Goal: Use online tool/utility: Utilize a website feature to perform a specific function

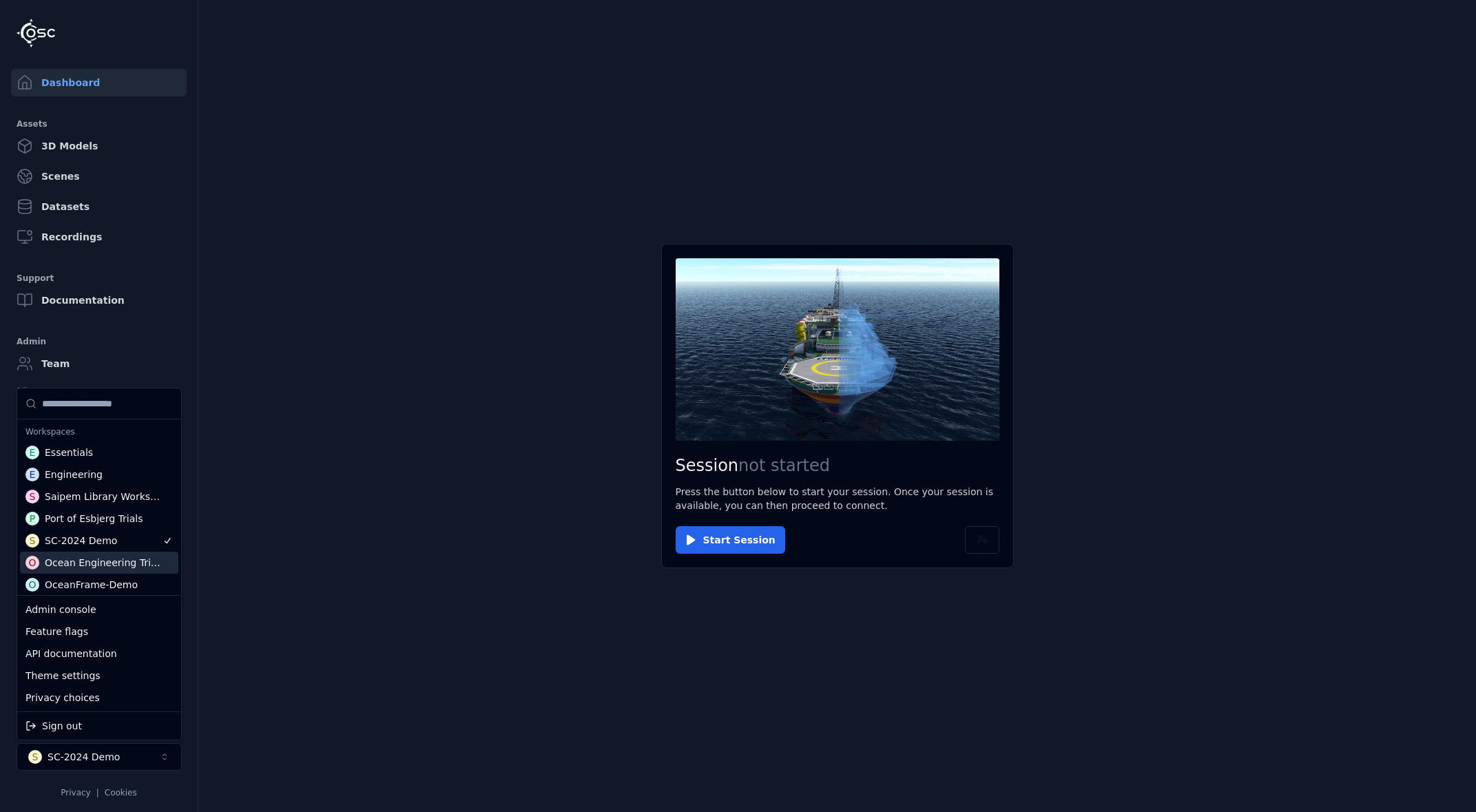
click at [95, 562] on div "Ocean Engineering Trials" at bounding box center [103, 562] width 117 height 14
click at [223, 476] on html "Dashboard Assets 3D Models Scenes Datasets Recordings Support Documentation Adm…" at bounding box center [738, 406] width 1476 height 812
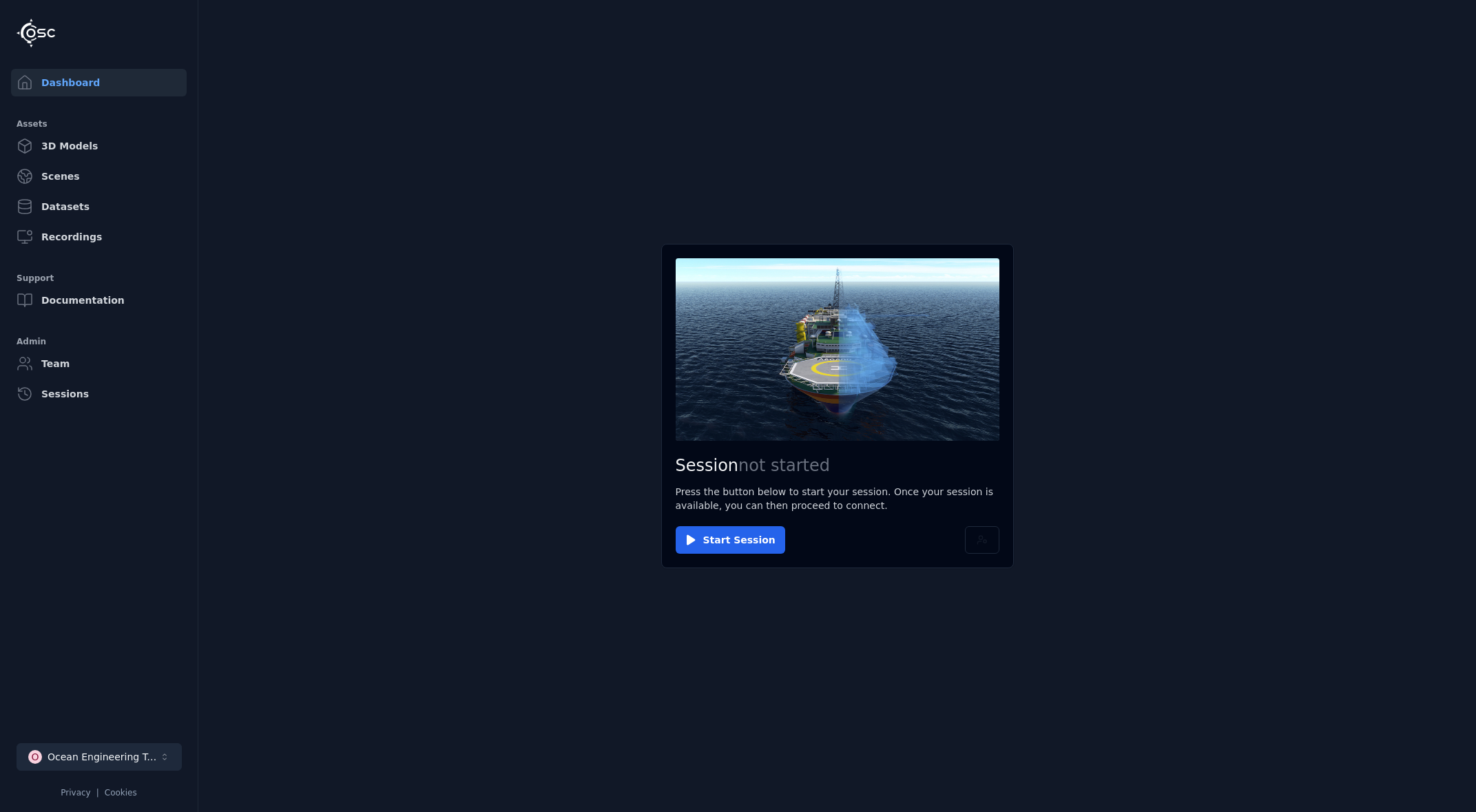
click at [150, 750] on div "Ocean Engineering Trials" at bounding box center [103, 756] width 112 height 14
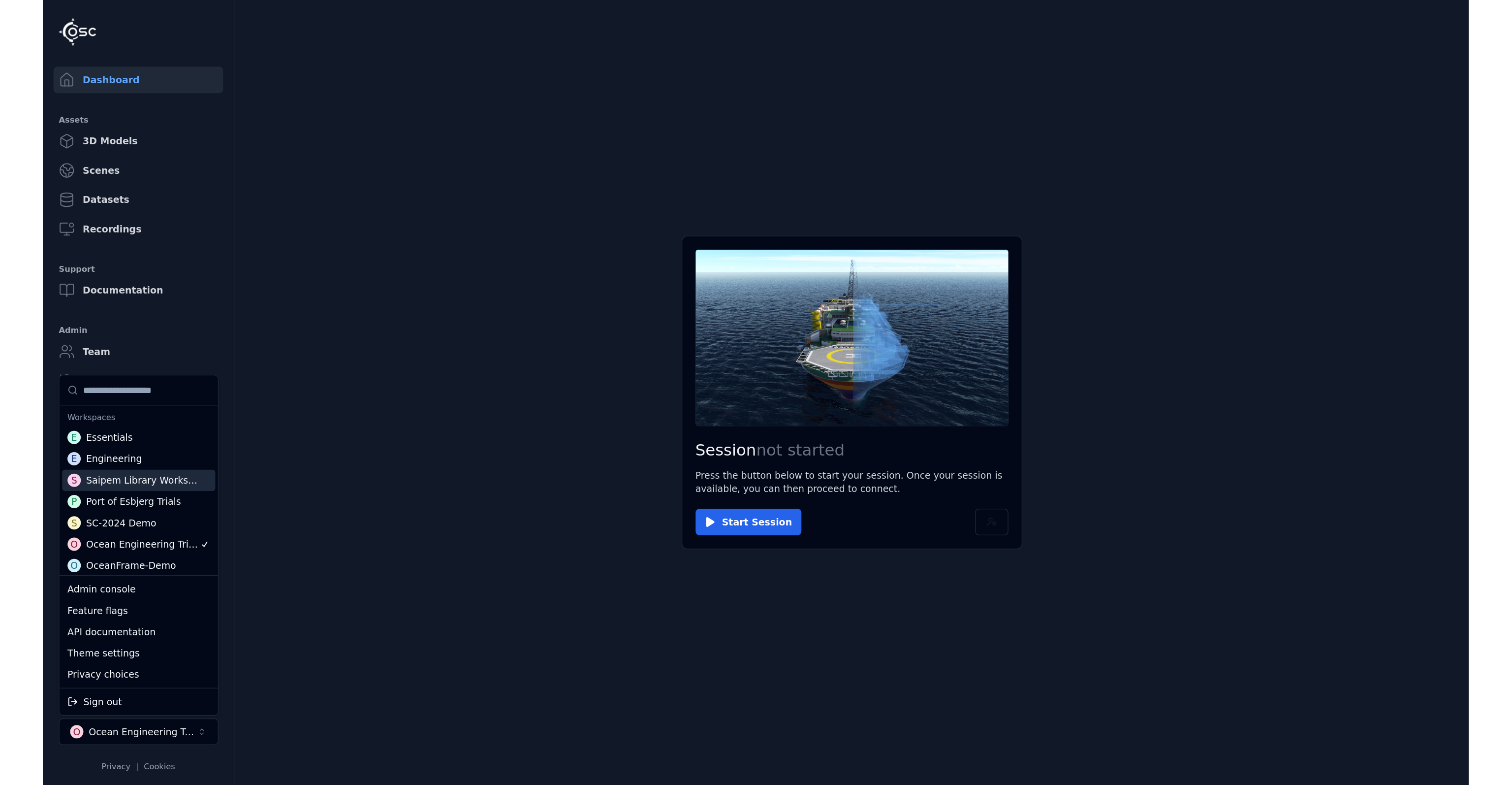
scroll to position [34, 0]
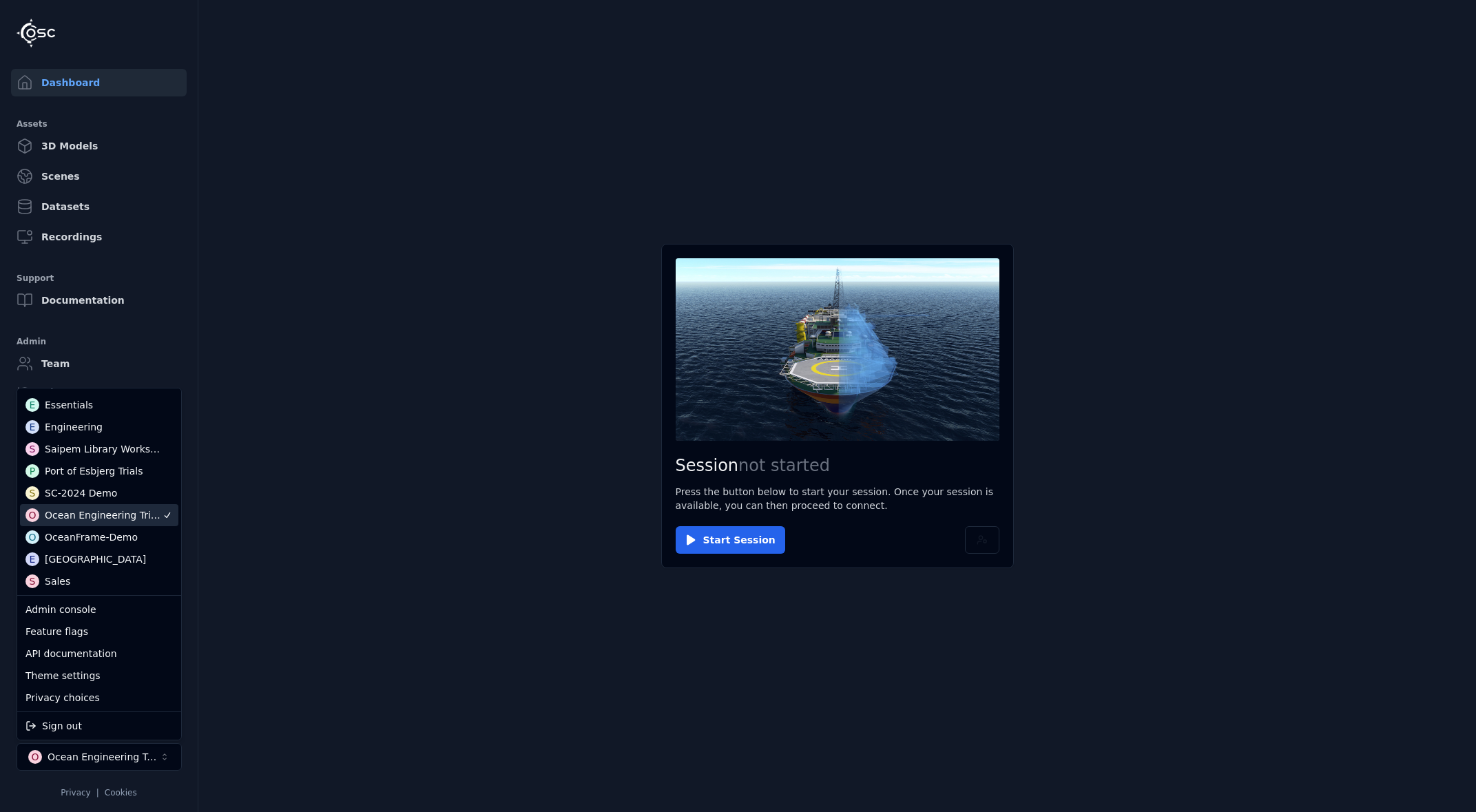
click at [315, 515] on html "Dashboard Assets 3D Models Scenes Datasets Recordings Support Documentation Adm…" at bounding box center [738, 406] width 1476 height 812
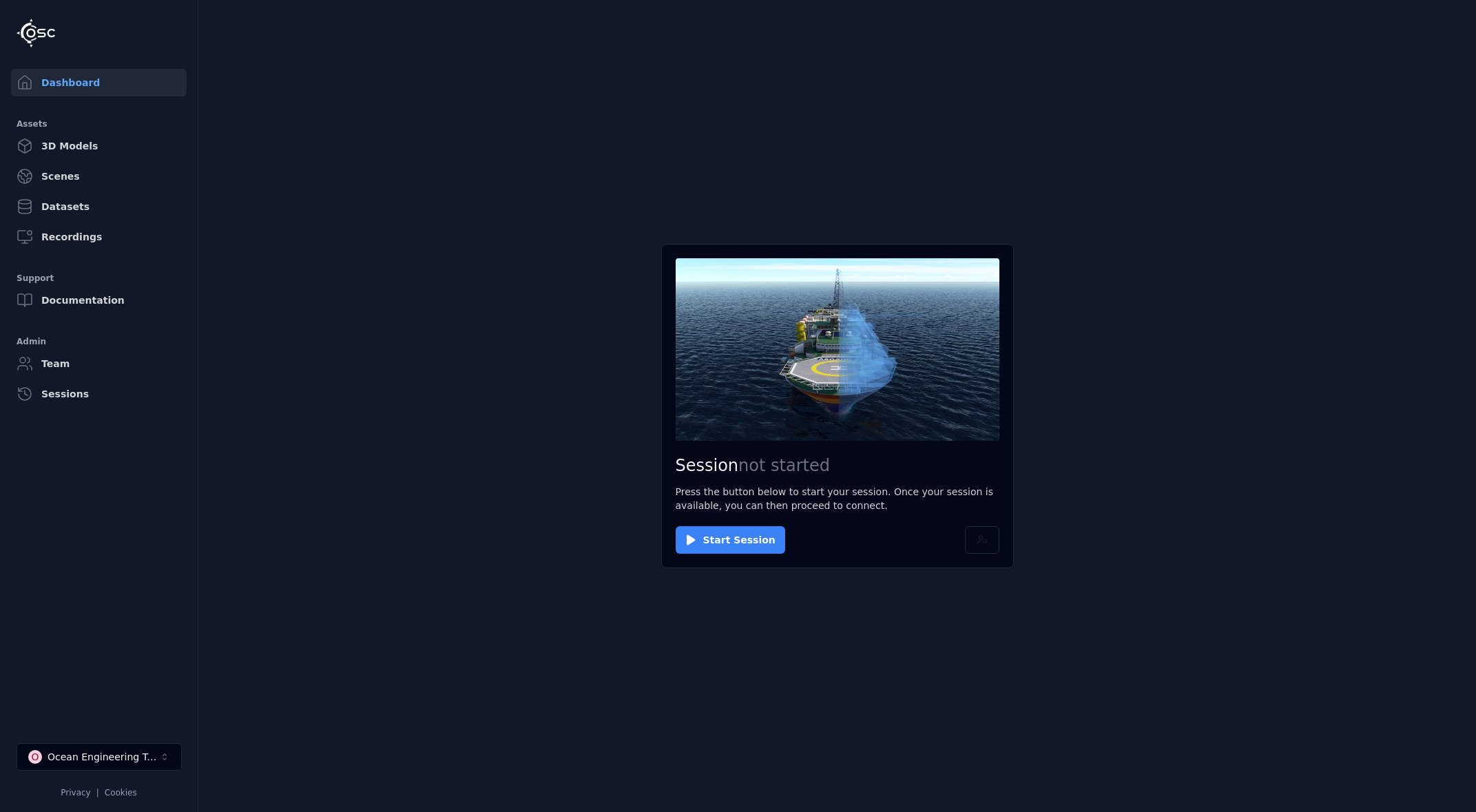
click at [740, 550] on button "Start Session" at bounding box center [730, 540] width 109 height 28
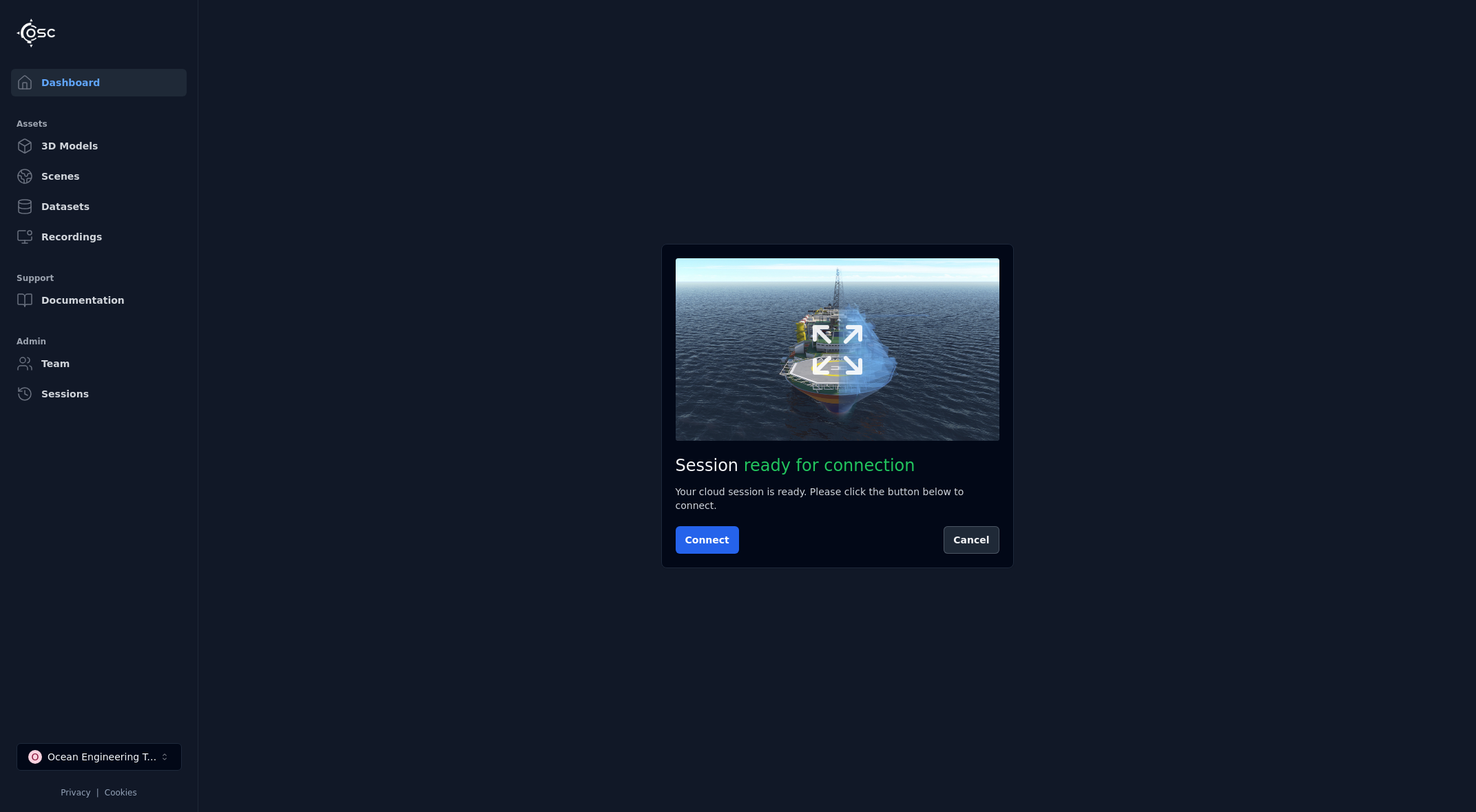
click at [826, 363] on icon at bounding box center [837, 350] width 66 height 66
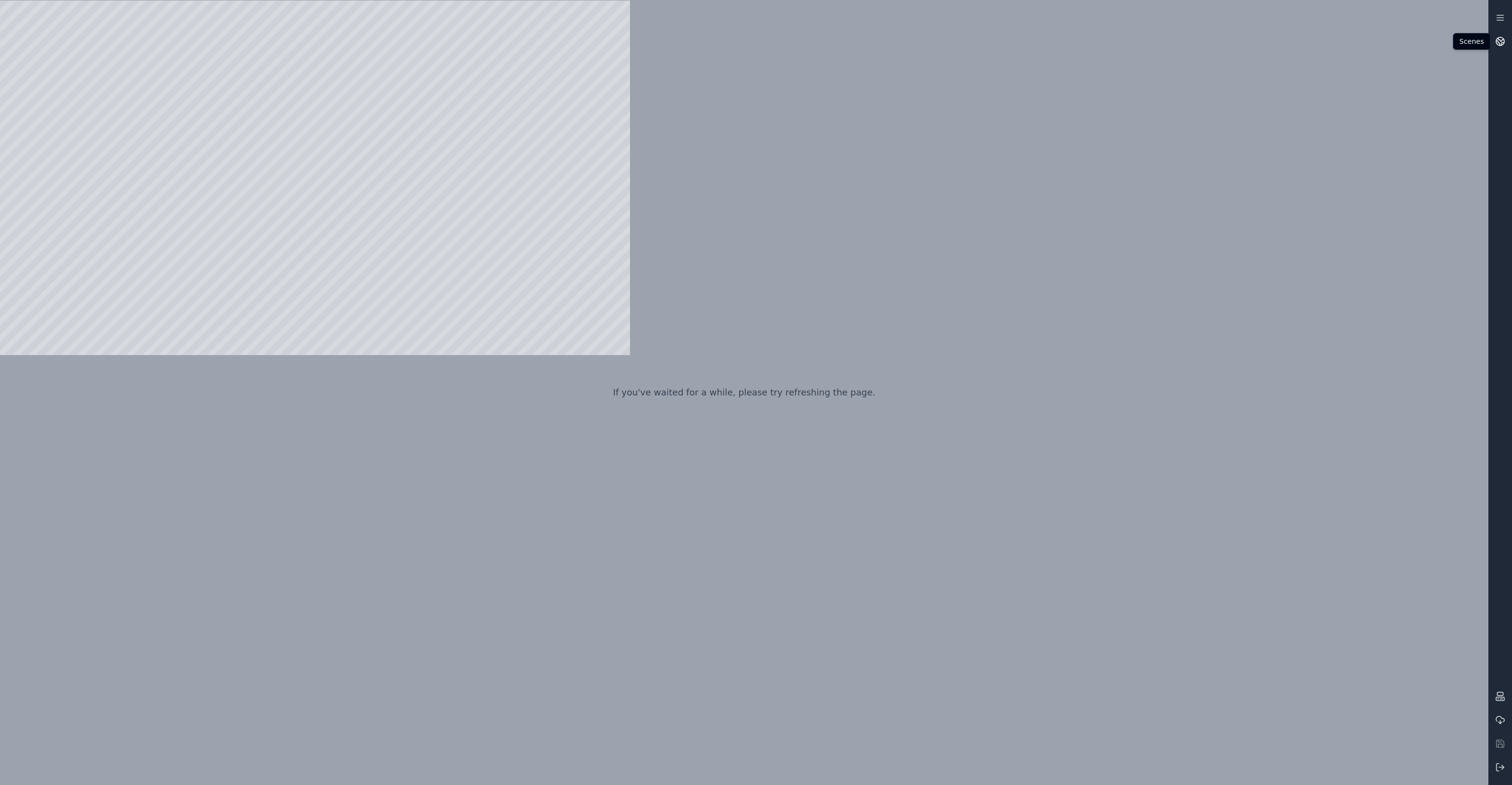
click at [1054, 47] on link at bounding box center [1500, 41] width 23 height 23
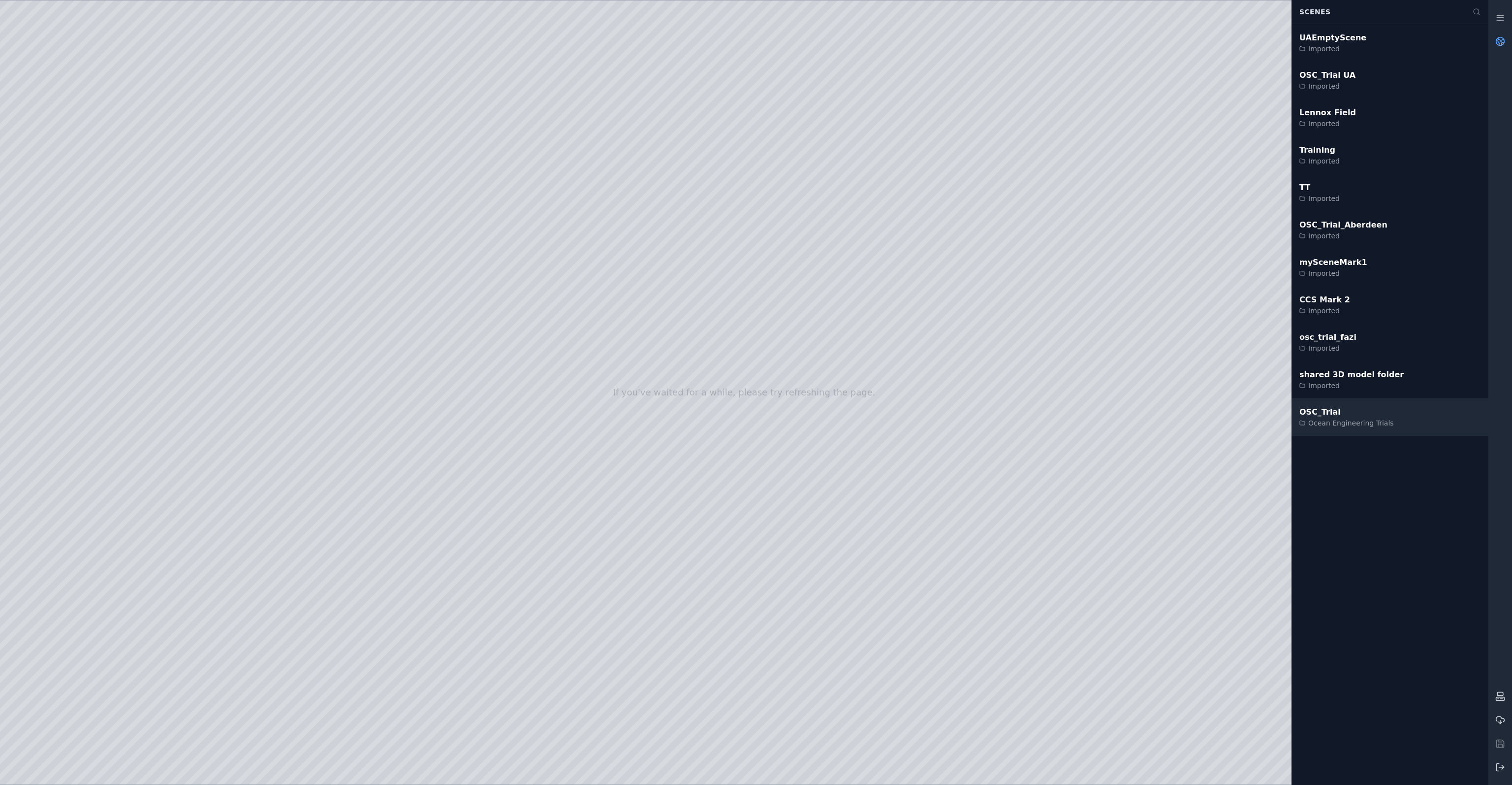
click at [1054, 404] on div "OSC_Trial Ocean Engineering Trials" at bounding box center [1389, 417] width 197 height 38
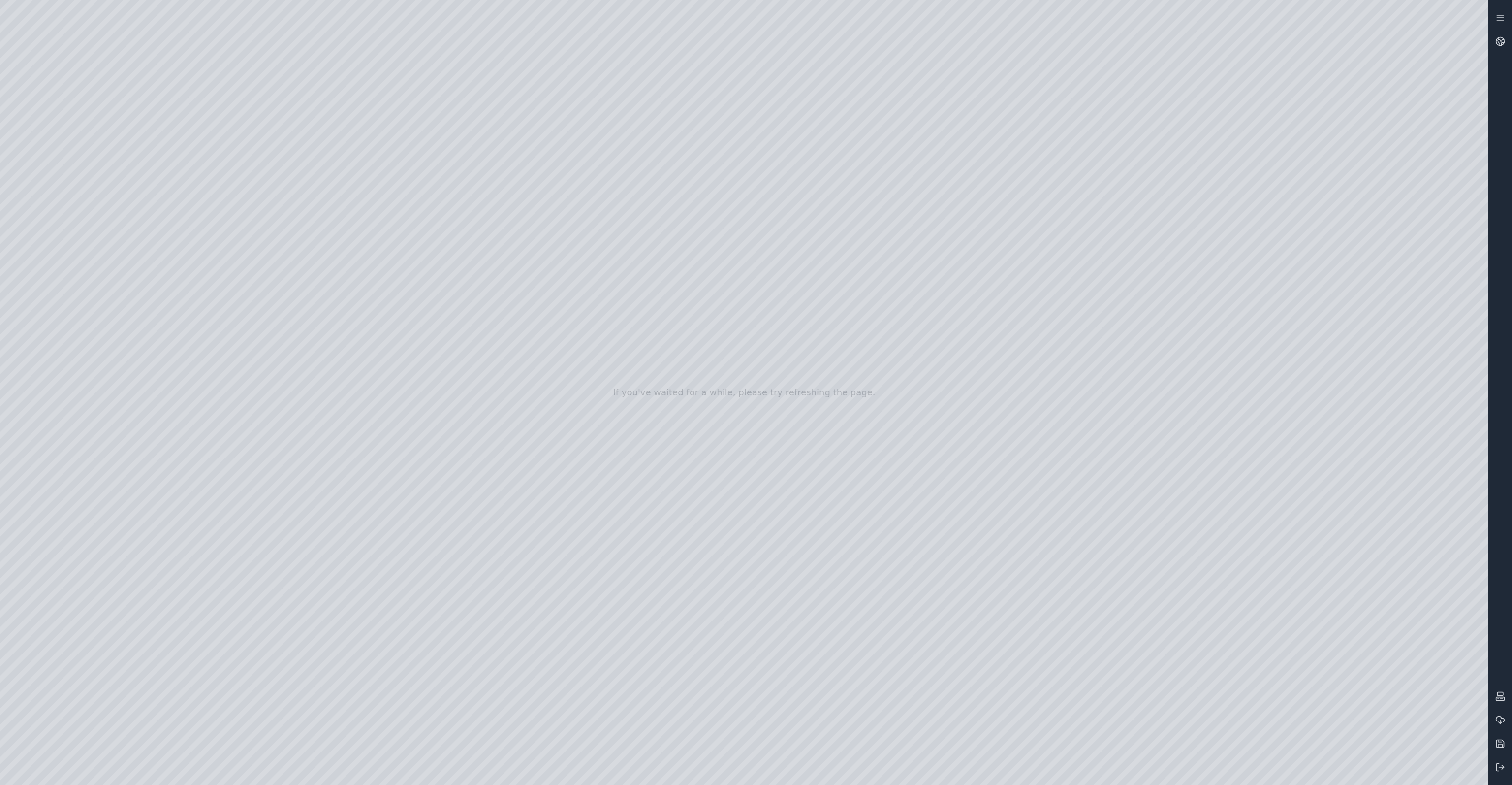
click at [467, 177] on div at bounding box center [744, 392] width 1489 height 784
drag, startPoint x: 717, startPoint y: 389, endPoint x: 686, endPoint y: 407, distance: 35.8
click at [879, 244] on div at bounding box center [744, 392] width 1489 height 784
drag, startPoint x: 881, startPoint y: 286, endPoint x: 868, endPoint y: 291, distance: 13.9
drag, startPoint x: 1109, startPoint y: 291, endPoint x: 852, endPoint y: 288, distance: 257.0
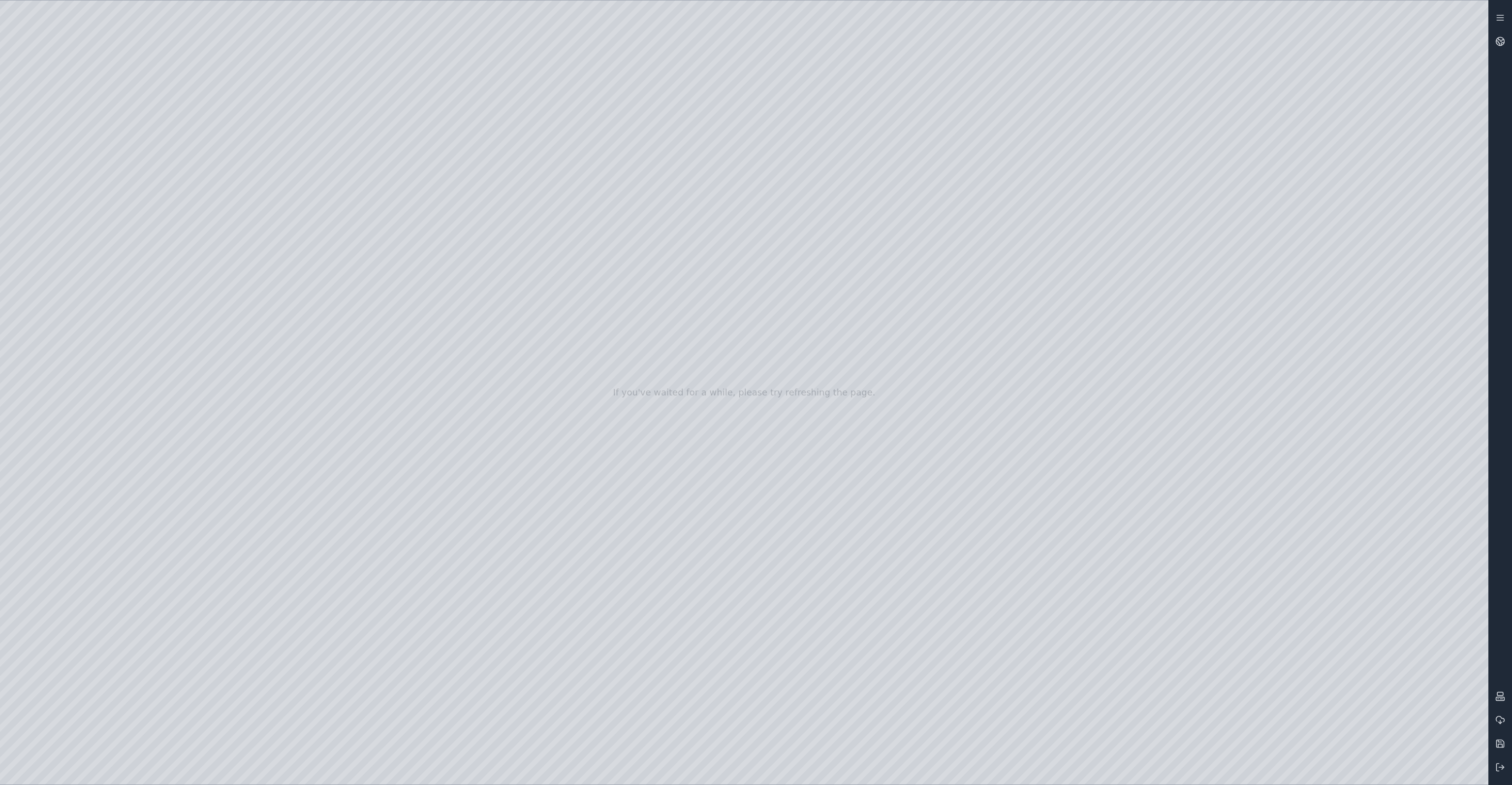
drag, startPoint x: 868, startPoint y: 233, endPoint x: 933, endPoint y: 279, distance: 79.6
drag, startPoint x: 945, startPoint y: 273, endPoint x: 1047, endPoint y: 234, distance: 109.2
click at [780, 358] on div at bounding box center [744, 392] width 1489 height 784
drag, startPoint x: 679, startPoint y: 397, endPoint x: 709, endPoint y: 393, distance: 30.3
click at [66, 301] on div at bounding box center [744, 392] width 1489 height 784
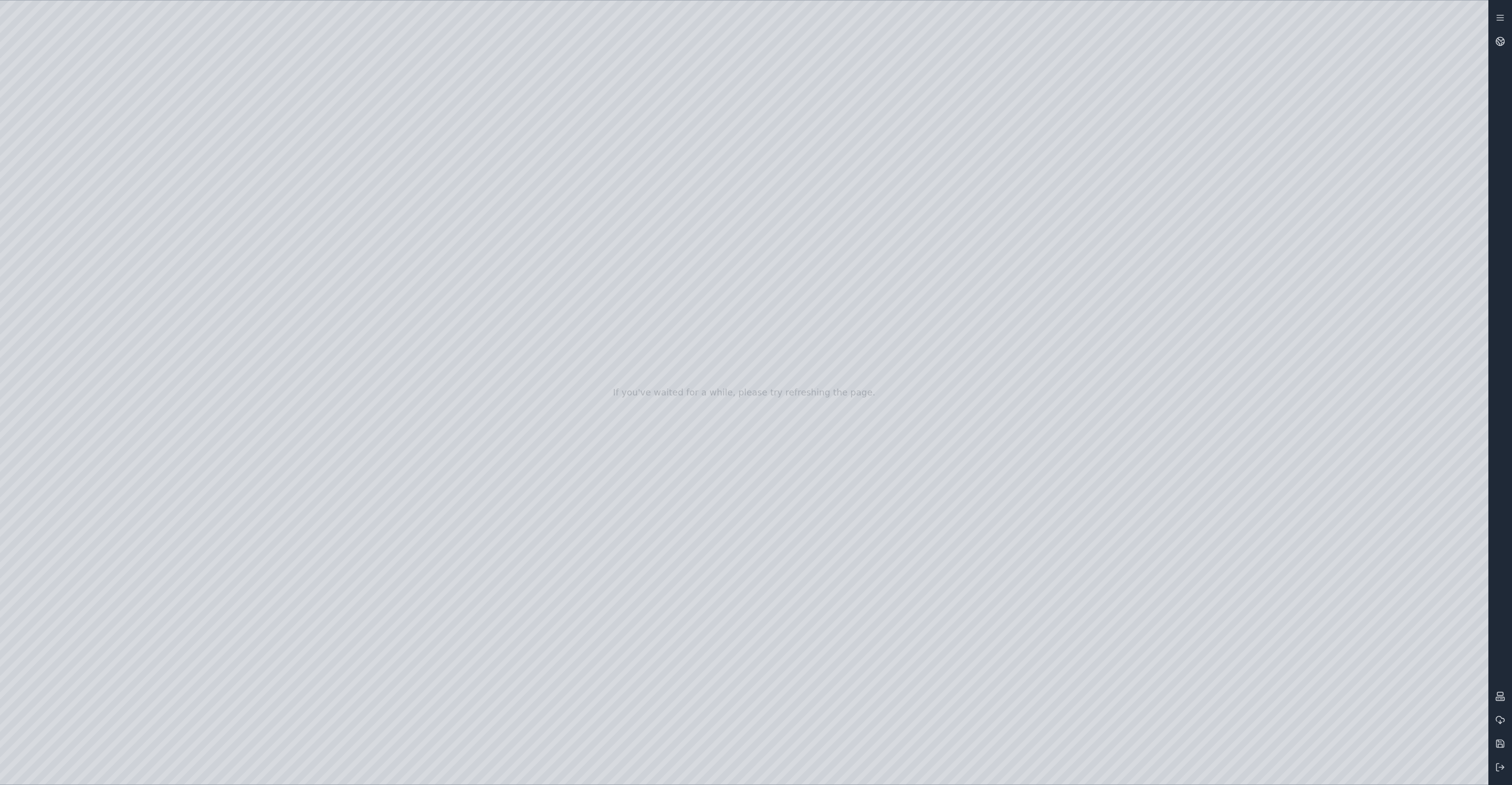
click at [86, 379] on div at bounding box center [744, 392] width 1489 height 784
click at [237, 341] on div at bounding box center [744, 392] width 1489 height 784
click at [48, 295] on div at bounding box center [744, 392] width 1489 height 784
drag, startPoint x: 693, startPoint y: 362, endPoint x: 667, endPoint y: 302, distance: 65.4
click at [48, 200] on div at bounding box center [744, 392] width 1489 height 784
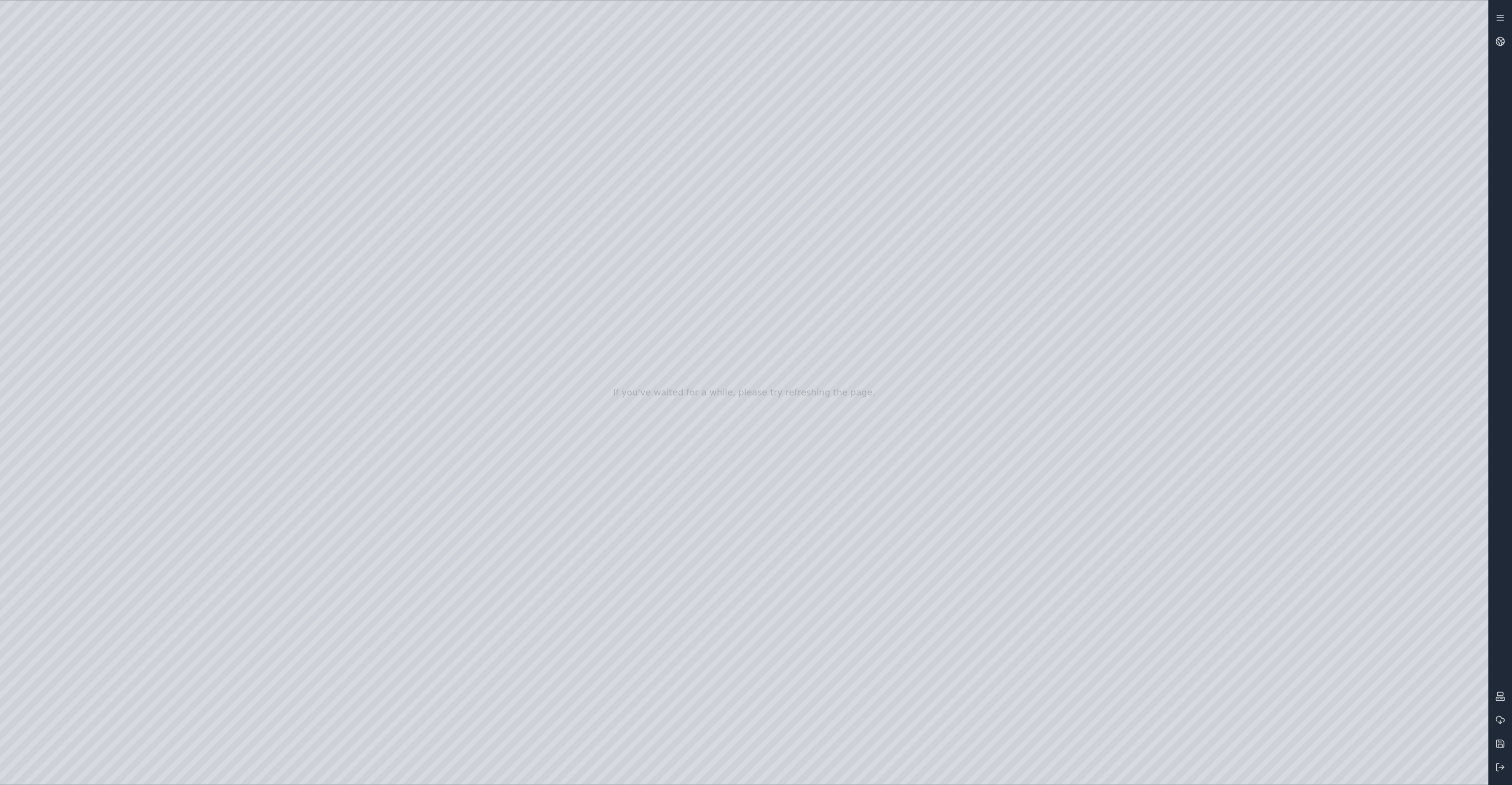
click at [51, 253] on div at bounding box center [744, 392] width 1489 height 784
click at [352, 50] on div at bounding box center [744, 392] width 1489 height 784
click at [309, 53] on div at bounding box center [744, 392] width 1489 height 784
drag, startPoint x: 485, startPoint y: 284, endPoint x: 679, endPoint y: 390, distance: 221.1
click at [1054, 580] on div at bounding box center [744, 392] width 1489 height 784
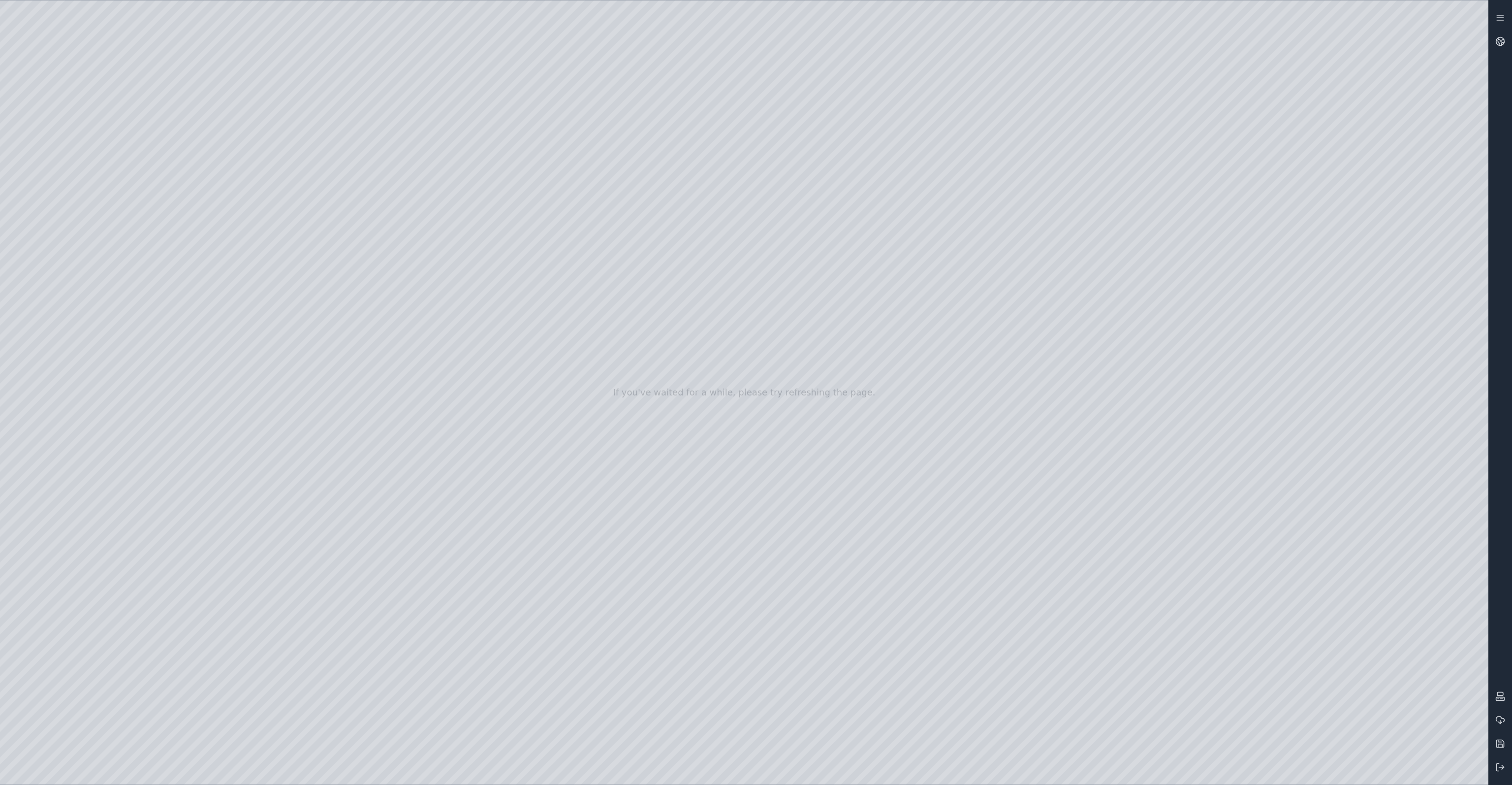
drag, startPoint x: 994, startPoint y: 395, endPoint x: 529, endPoint y: 443, distance: 467.5
click at [748, 240] on div at bounding box center [744, 392] width 1489 height 784
drag, startPoint x: 876, startPoint y: 380, endPoint x: 877, endPoint y: 418, distance: 38.0
drag, startPoint x: 843, startPoint y: 412, endPoint x: 843, endPoint y: 355, distance: 57.0
drag, startPoint x: 784, startPoint y: 521, endPoint x: 797, endPoint y: 518, distance: 13.3
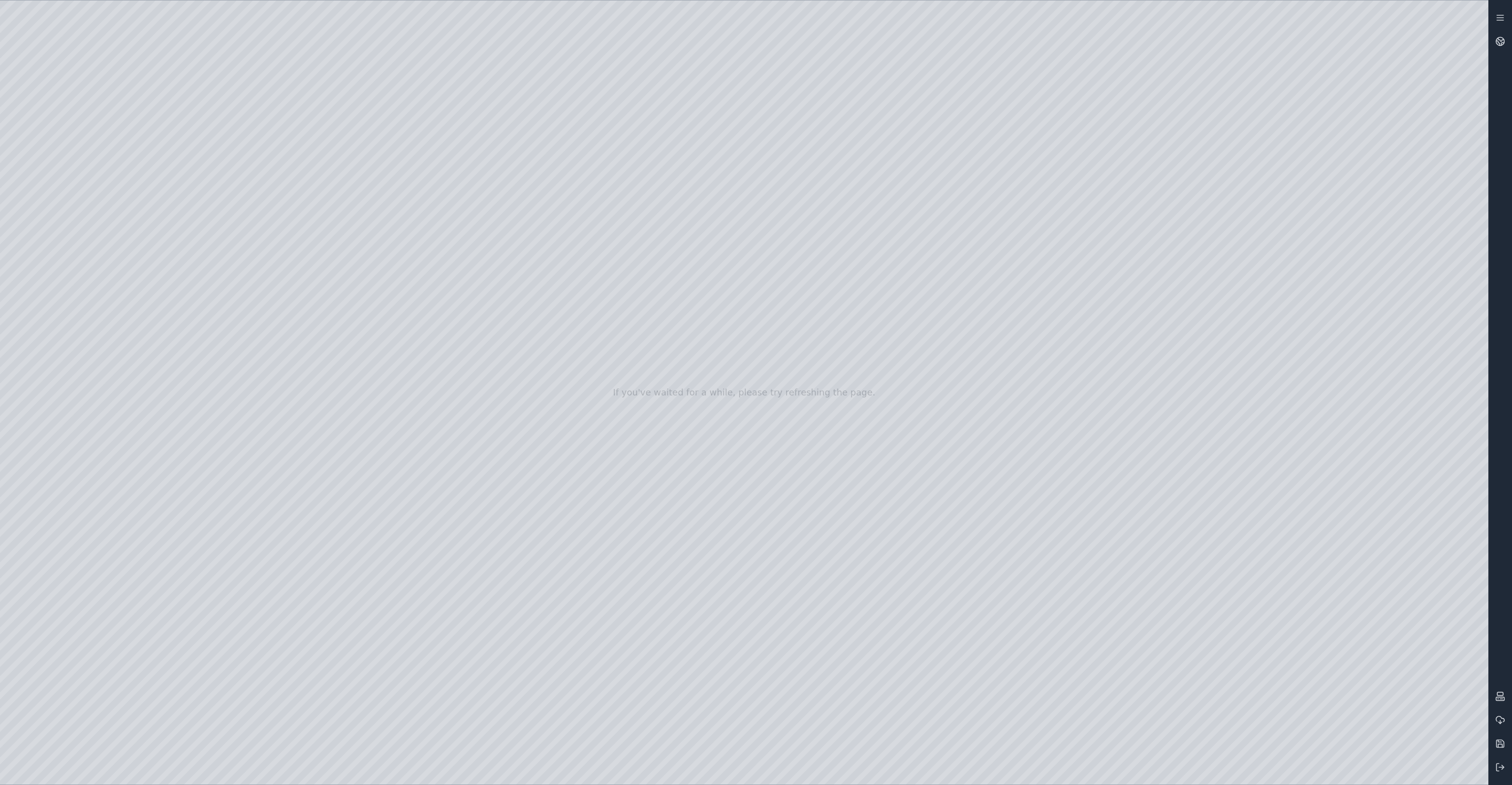
click at [194, 194] on div at bounding box center [744, 392] width 1489 height 784
click at [195, 219] on div at bounding box center [744, 392] width 1489 height 784
click at [367, 50] on div at bounding box center [744, 392] width 1489 height 784
click at [262, 215] on div at bounding box center [744, 392] width 1489 height 784
click at [193, 275] on div at bounding box center [744, 392] width 1489 height 784
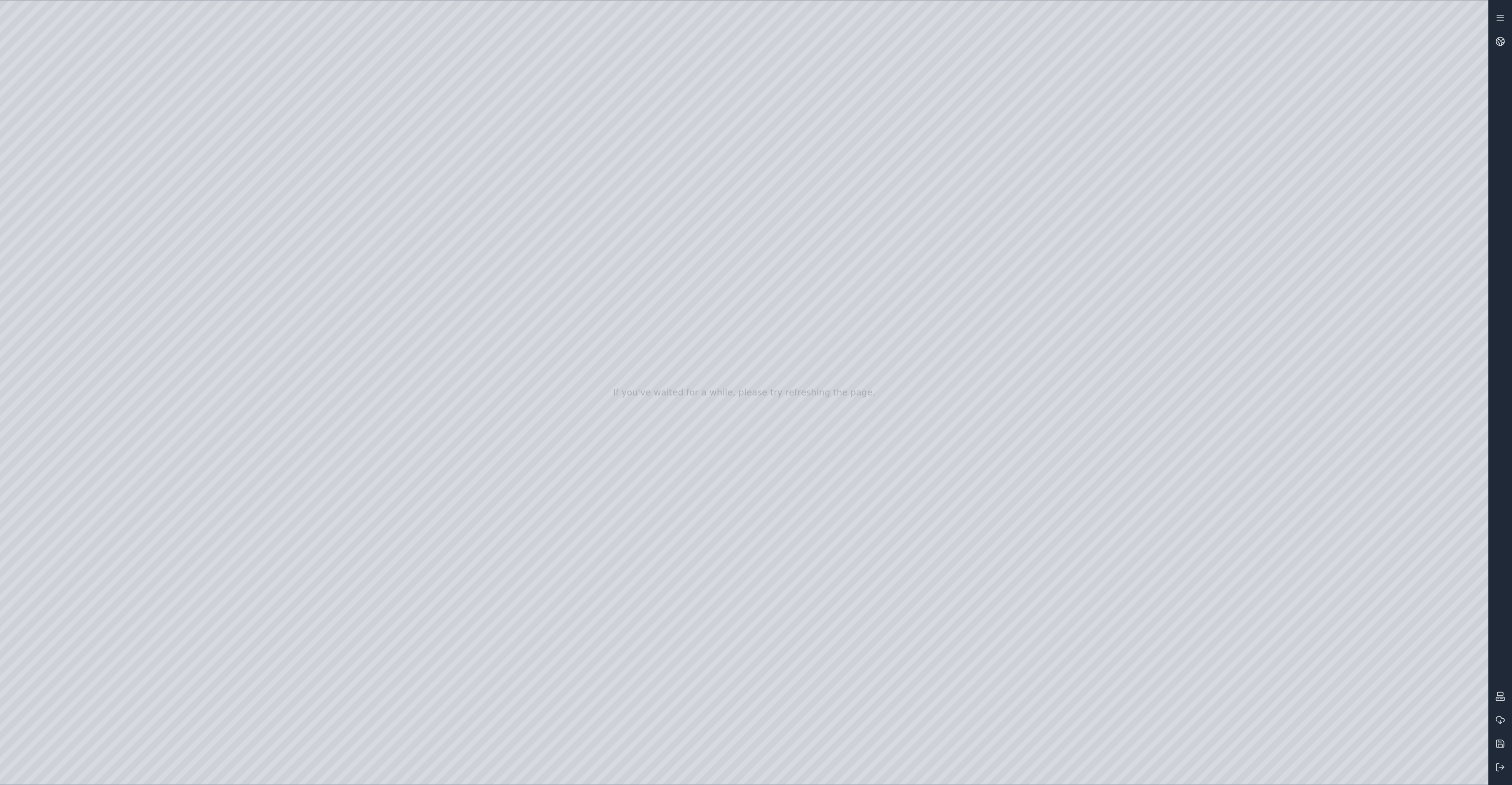
click at [191, 275] on div at bounding box center [744, 392] width 1489 height 784
click at [177, 301] on div at bounding box center [744, 392] width 1489 height 784
click at [177, 301] on div at bounding box center [744, 392] width 1489 height 784
click at [265, 349] on div at bounding box center [744, 392] width 1489 height 784
click at [160, 145] on div at bounding box center [744, 392] width 1489 height 784
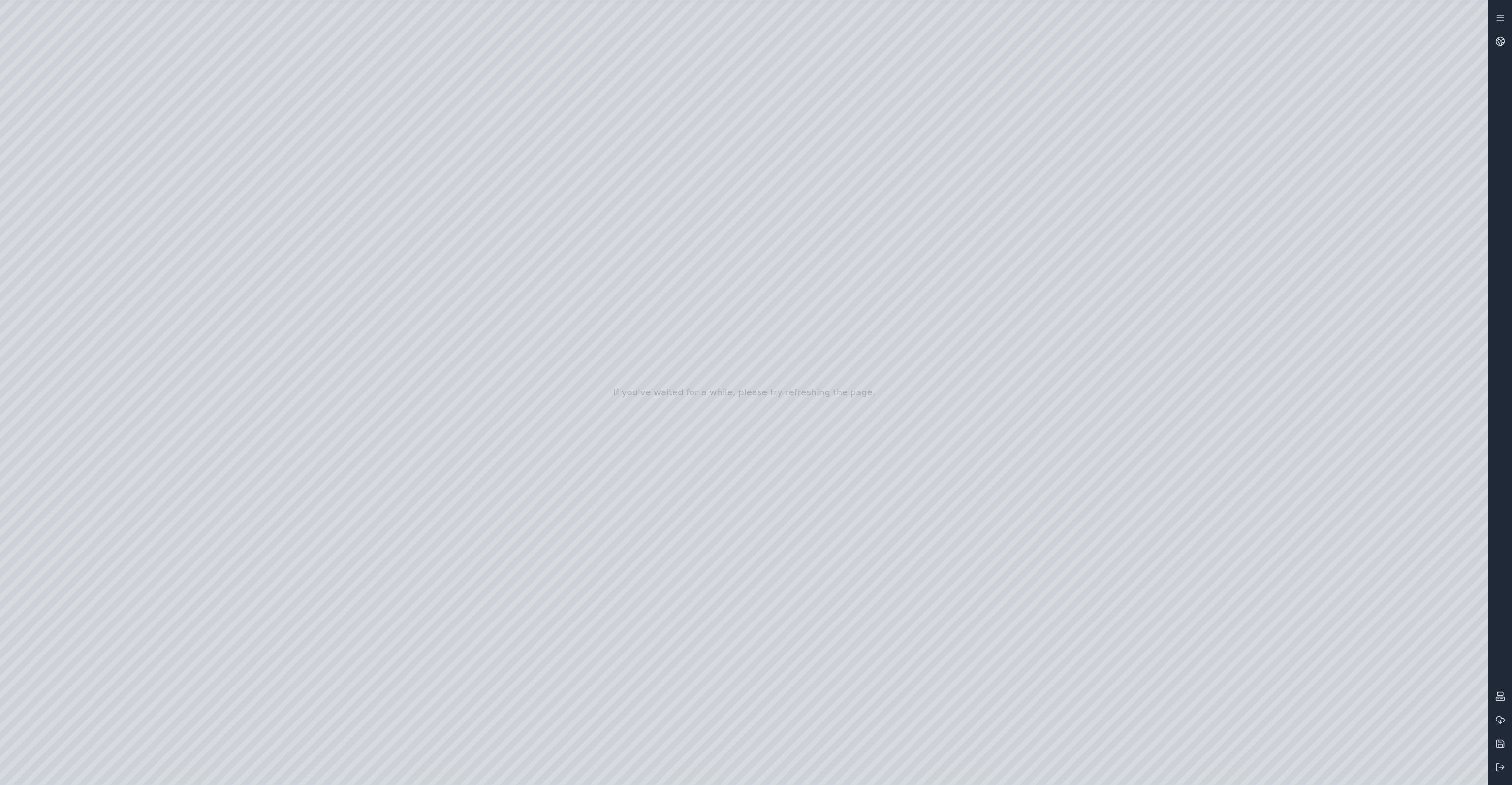
click at [160, 145] on div at bounding box center [744, 392] width 1489 height 784
click at [160, 111] on div at bounding box center [744, 392] width 1489 height 784
click at [157, 117] on div at bounding box center [744, 392] width 1489 height 784
click at [222, 218] on div at bounding box center [744, 392] width 1489 height 784
click at [252, 56] on div at bounding box center [744, 392] width 1489 height 784
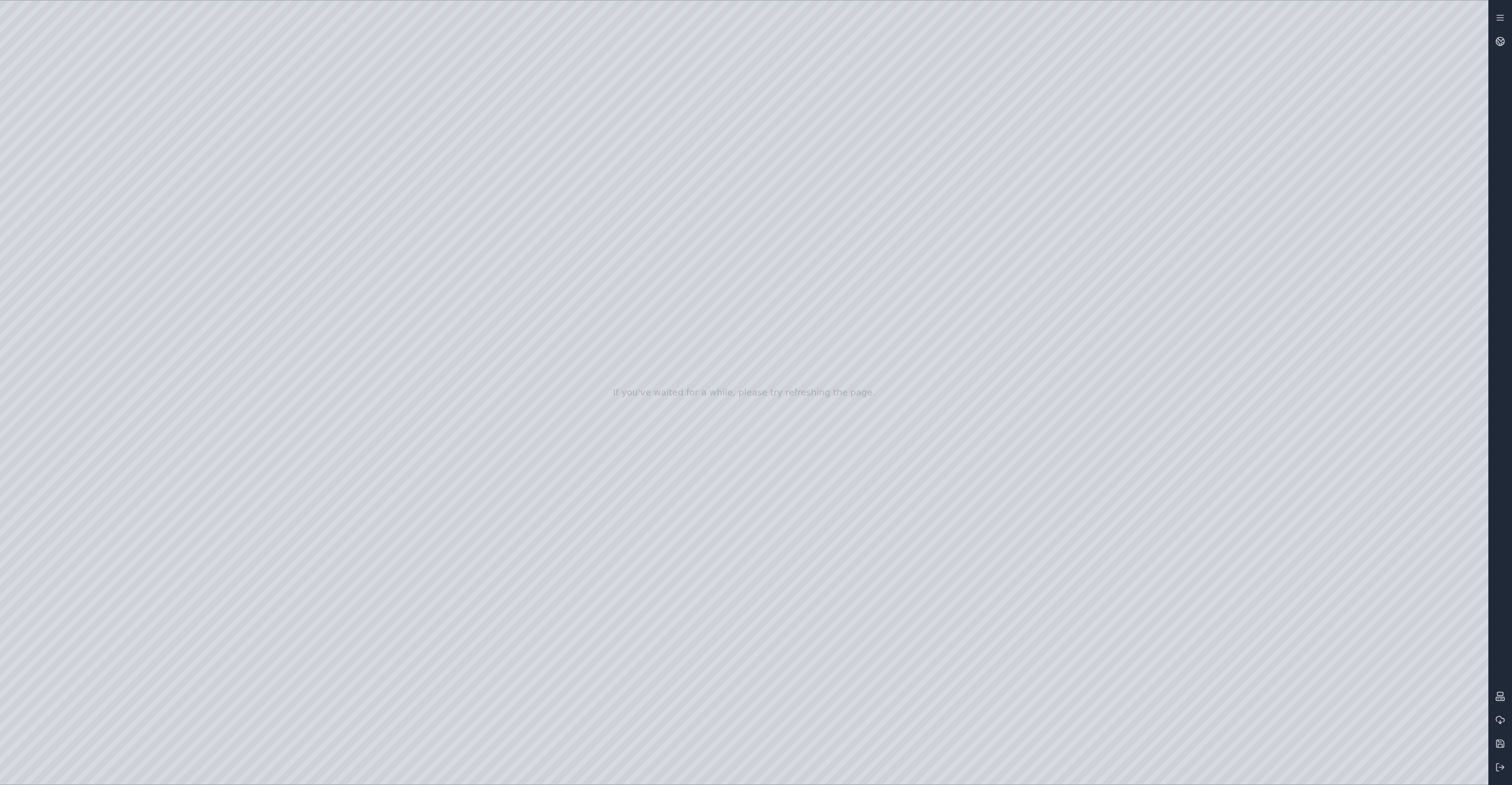
click at [200, 145] on div at bounding box center [744, 392] width 1489 height 784
click at [203, 161] on div at bounding box center [744, 392] width 1489 height 784
click at [201, 190] on div at bounding box center [744, 392] width 1489 height 784
click at [271, 51] on div at bounding box center [744, 392] width 1489 height 784
click at [224, 120] on div at bounding box center [744, 392] width 1489 height 784
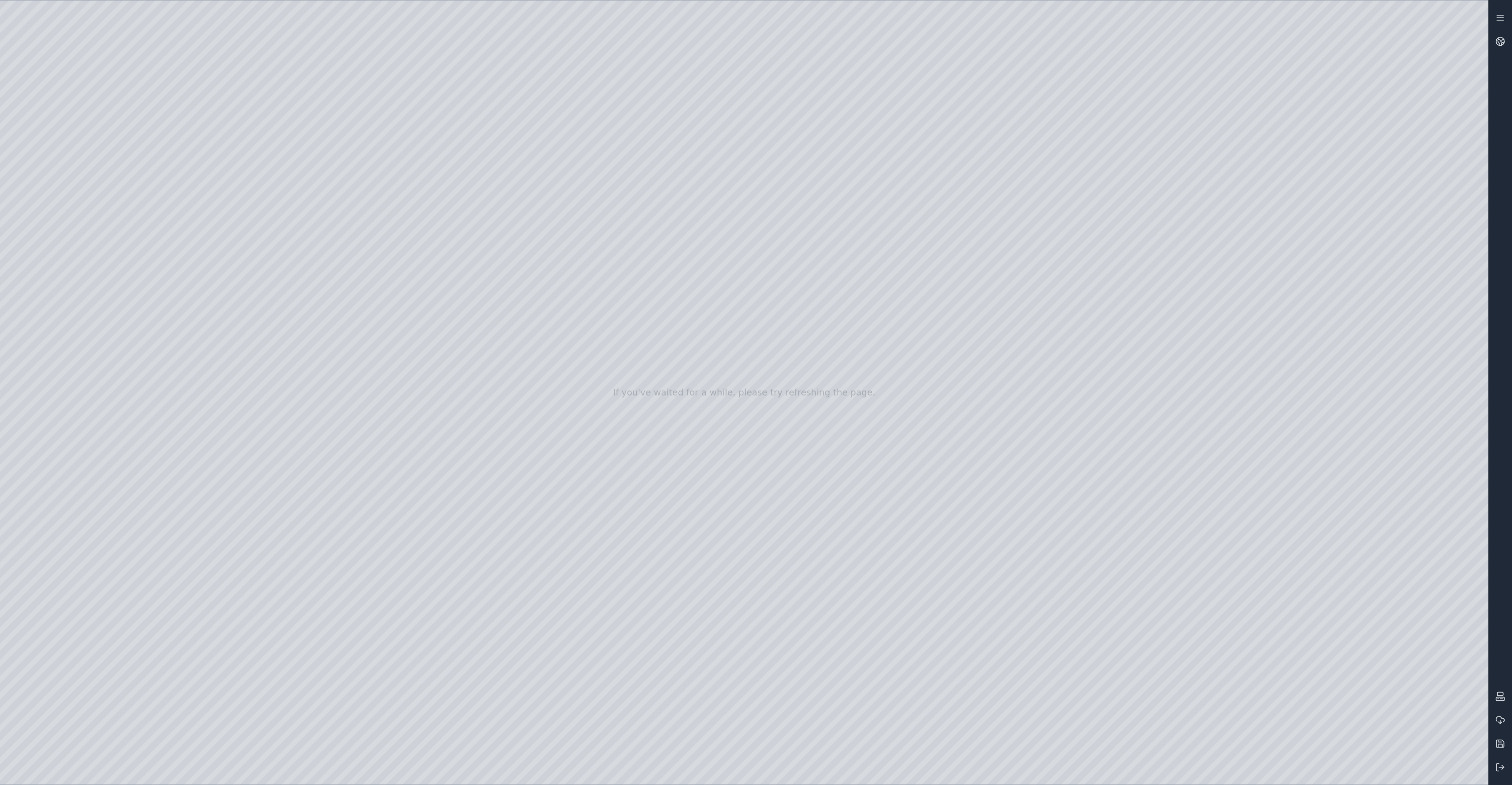
click at [1054, 524] on div at bounding box center [744, 392] width 1489 height 784
click at [1054, 580] on div at bounding box center [744, 392] width 1489 height 784
click at [233, 56] on div at bounding box center [744, 392] width 1489 height 784
click at [256, 56] on div at bounding box center [744, 392] width 1489 height 784
drag, startPoint x: 253, startPoint y: 53, endPoint x: 180, endPoint y: 60, distance: 73.3
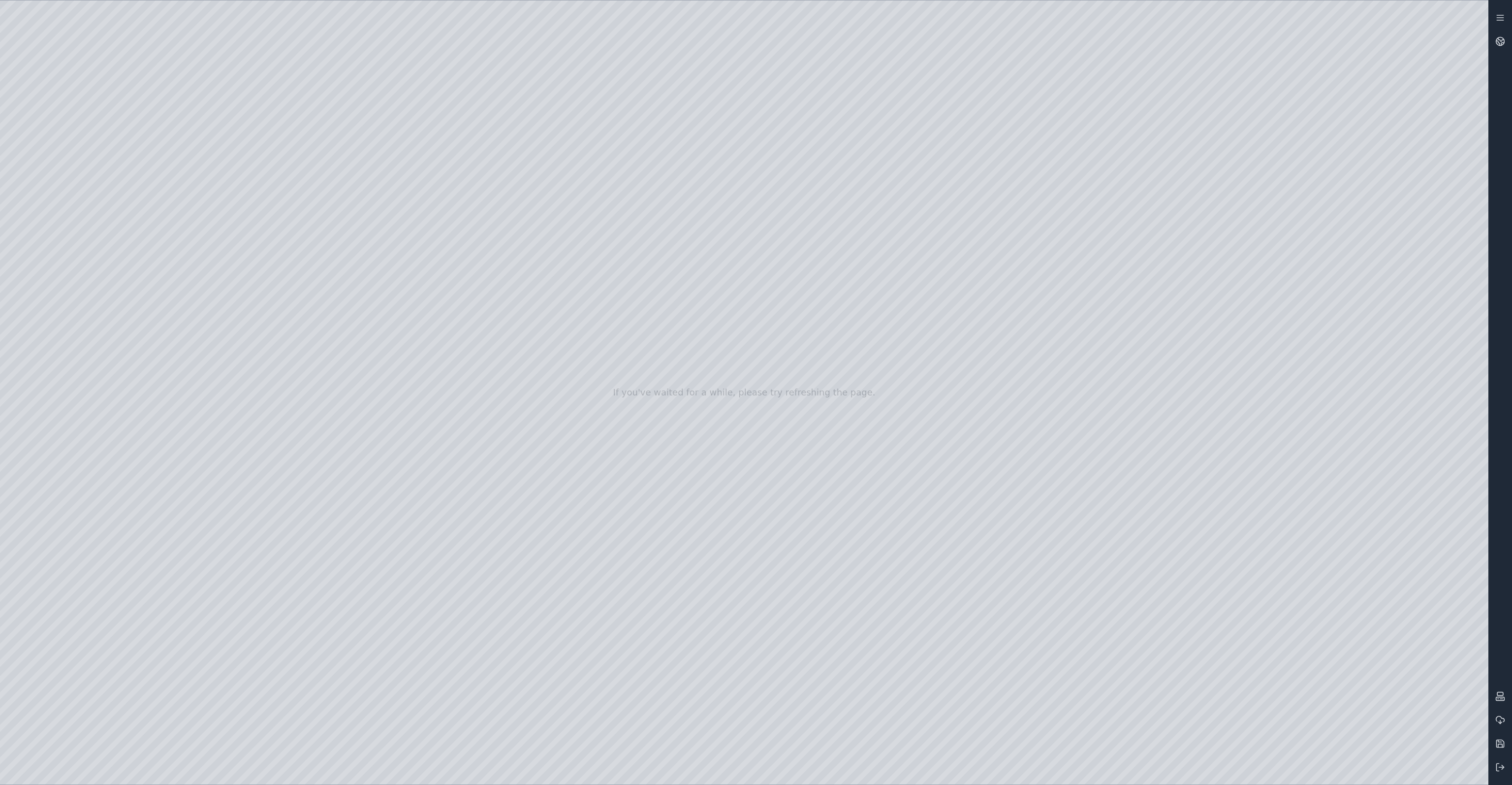
click at [180, 60] on div at bounding box center [744, 392] width 1489 height 784
click at [200, 112] on div at bounding box center [744, 392] width 1489 height 784
click at [1054, 284] on div at bounding box center [744, 392] width 1489 height 784
click at [1054, 285] on div at bounding box center [744, 392] width 1489 height 784
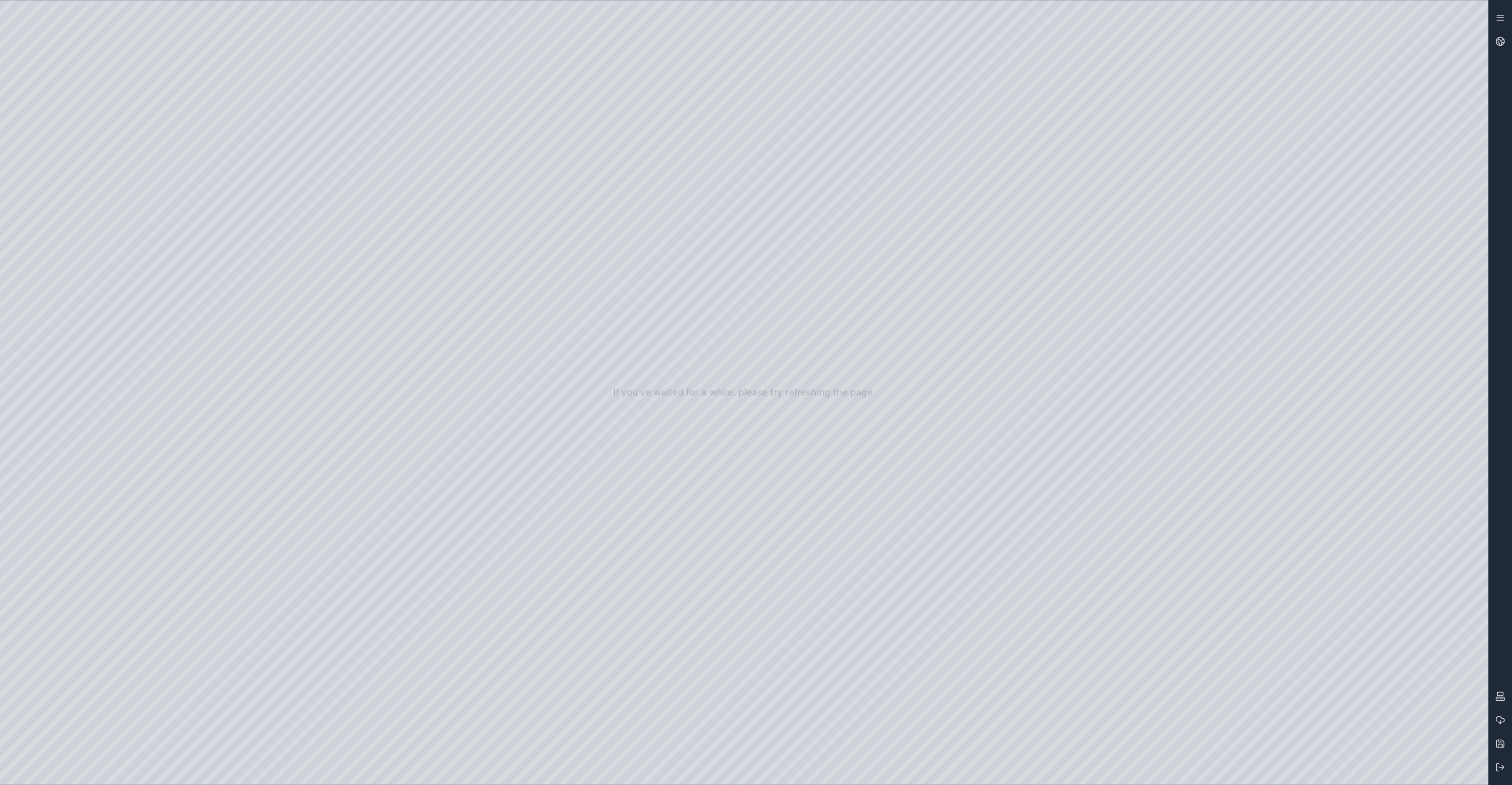
click at [1054, 285] on div at bounding box center [744, 392] width 1489 height 784
click at [1054, 450] on div at bounding box center [744, 392] width 1489 height 784
click at [1054, 261] on div at bounding box center [744, 392] width 1489 height 784
click at [1054, 262] on div at bounding box center [744, 392] width 1489 height 784
click at [892, 183] on div at bounding box center [744, 392] width 1489 height 784
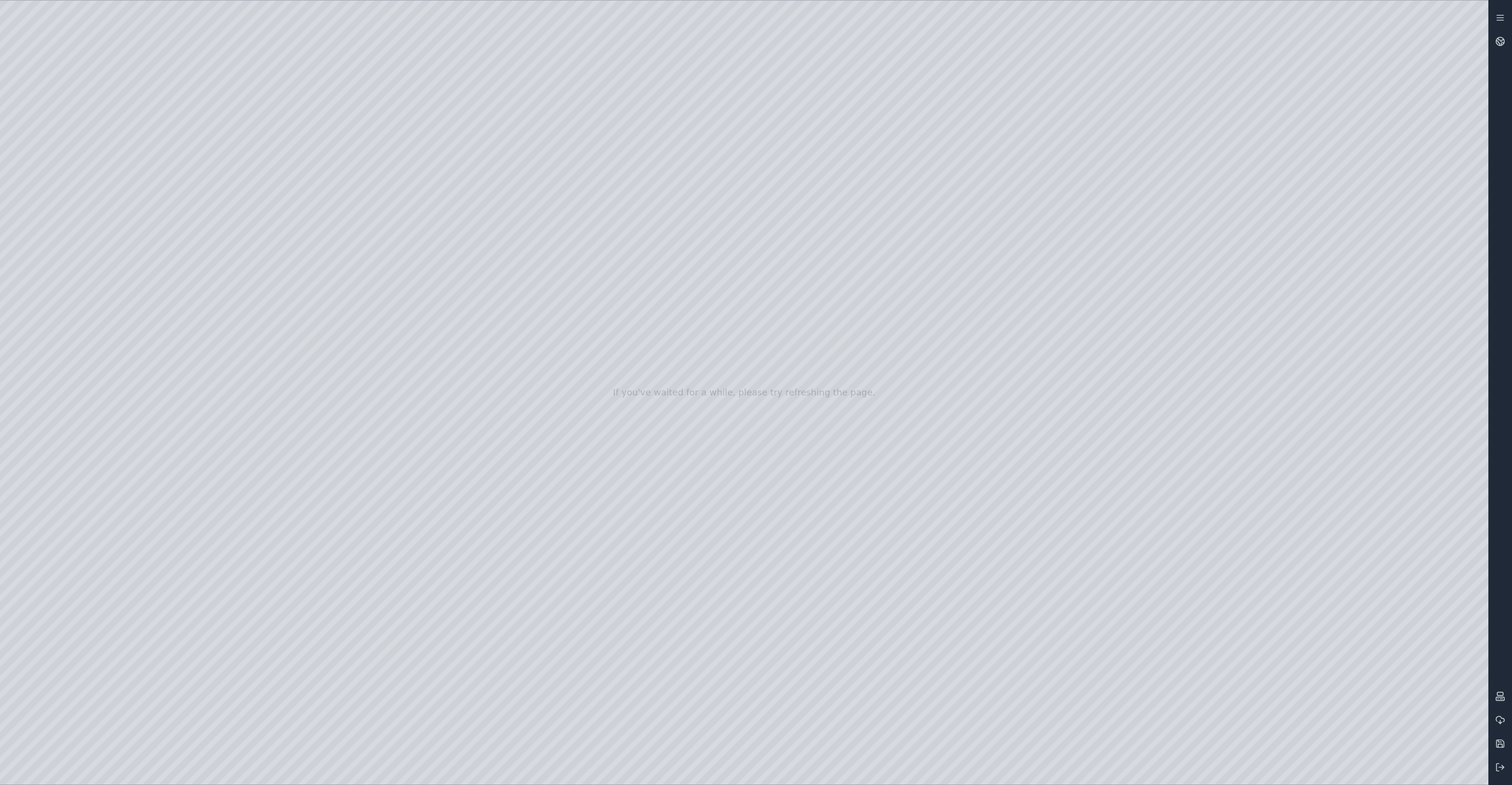
click at [75, 525] on div at bounding box center [744, 392] width 1489 height 784
click at [62, 386] on div at bounding box center [744, 392] width 1489 height 784
click at [59, 297] on div at bounding box center [744, 392] width 1489 height 784
click at [838, 147] on div at bounding box center [744, 392] width 1489 height 784
click at [239, 311] on div at bounding box center [744, 392] width 1489 height 784
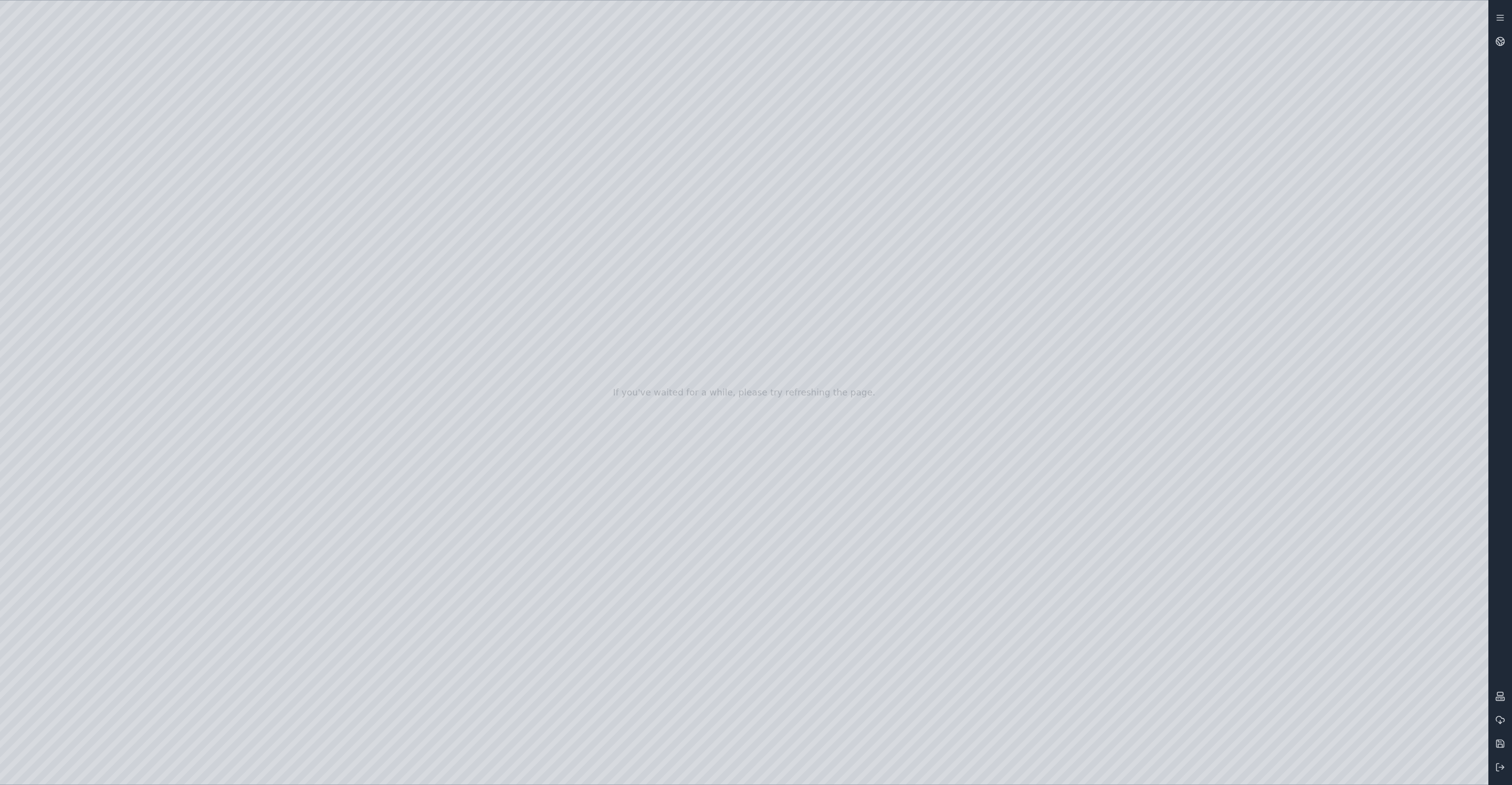
click at [236, 339] on div at bounding box center [744, 392] width 1489 height 784
click at [1054, 580] on div at bounding box center [744, 392] width 1489 height 784
drag, startPoint x: 1060, startPoint y: 617, endPoint x: 1111, endPoint y: 627, distance: 52.0
drag, startPoint x: 1009, startPoint y: 596, endPoint x: 1061, endPoint y: 596, distance: 52.0
drag, startPoint x: 1146, startPoint y: 590, endPoint x: 1206, endPoint y: 595, distance: 60.2
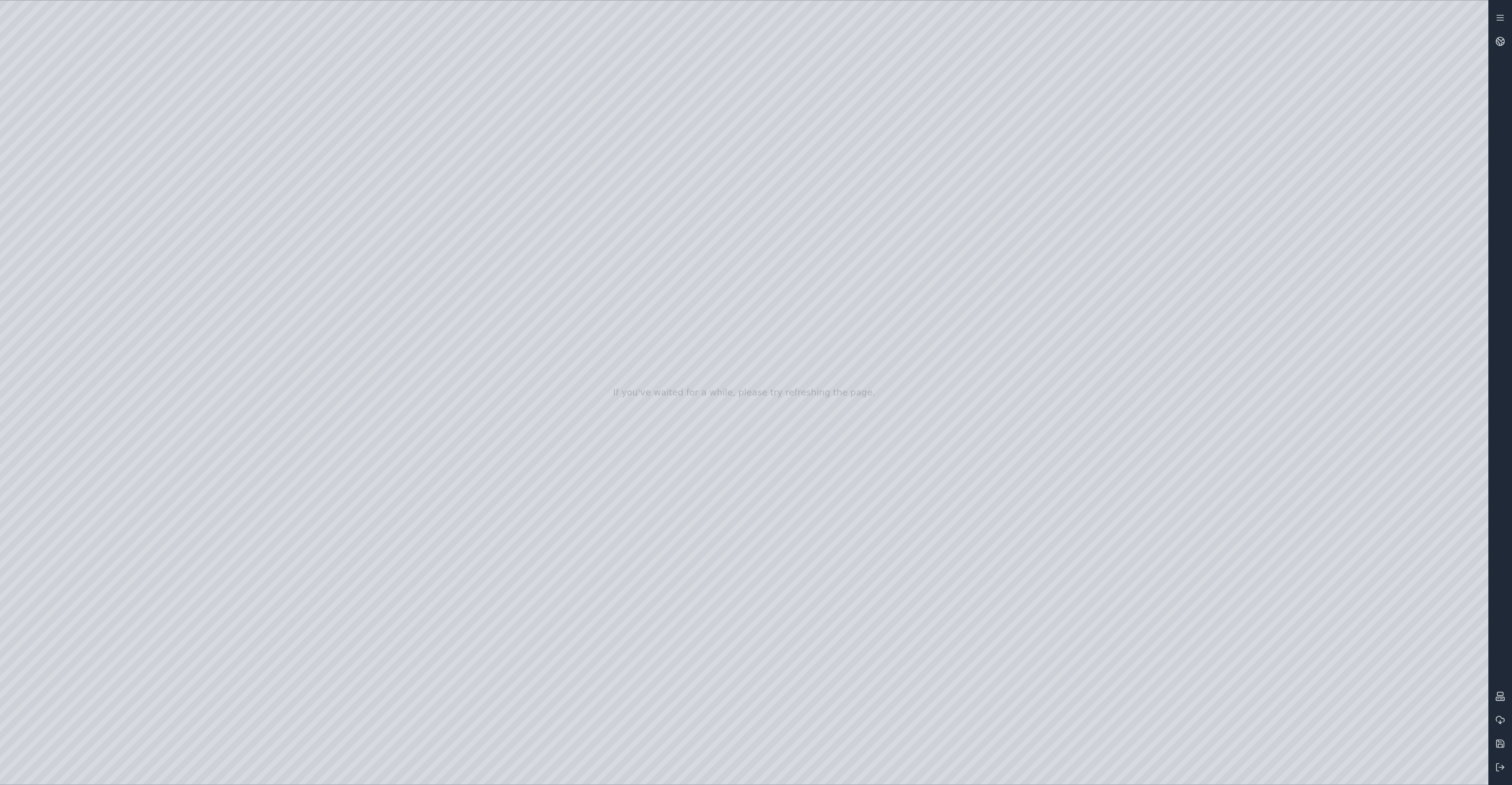
click at [1054, 580] on div at bounding box center [744, 392] width 1489 height 784
drag, startPoint x: 939, startPoint y: 625, endPoint x: 974, endPoint y: 665, distance: 53.2
drag, startPoint x: 934, startPoint y: 535, endPoint x: 930, endPoint y: 498, distance: 37.2
click at [80, 208] on div at bounding box center [744, 392] width 1489 height 784
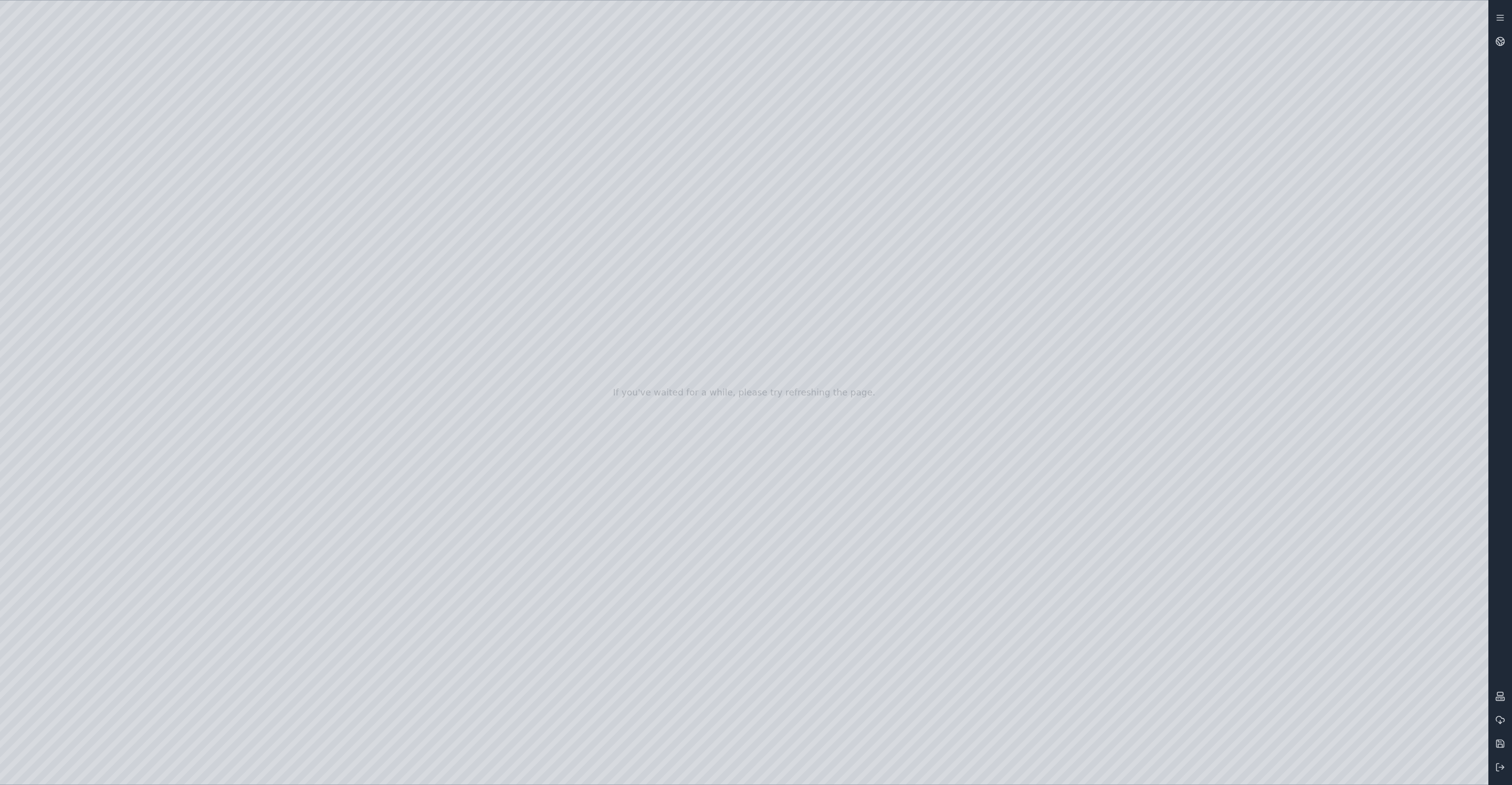
click at [75, 253] on div at bounding box center [744, 392] width 1489 height 784
click at [1054, 580] on div at bounding box center [744, 392] width 1489 height 784
click at [214, 115] on div at bounding box center [744, 392] width 1489 height 784
click at [1054, 449] on div at bounding box center [744, 392] width 1489 height 784
drag, startPoint x: 1337, startPoint y: 446, endPoint x: 1282, endPoint y: 450, distance: 55.1
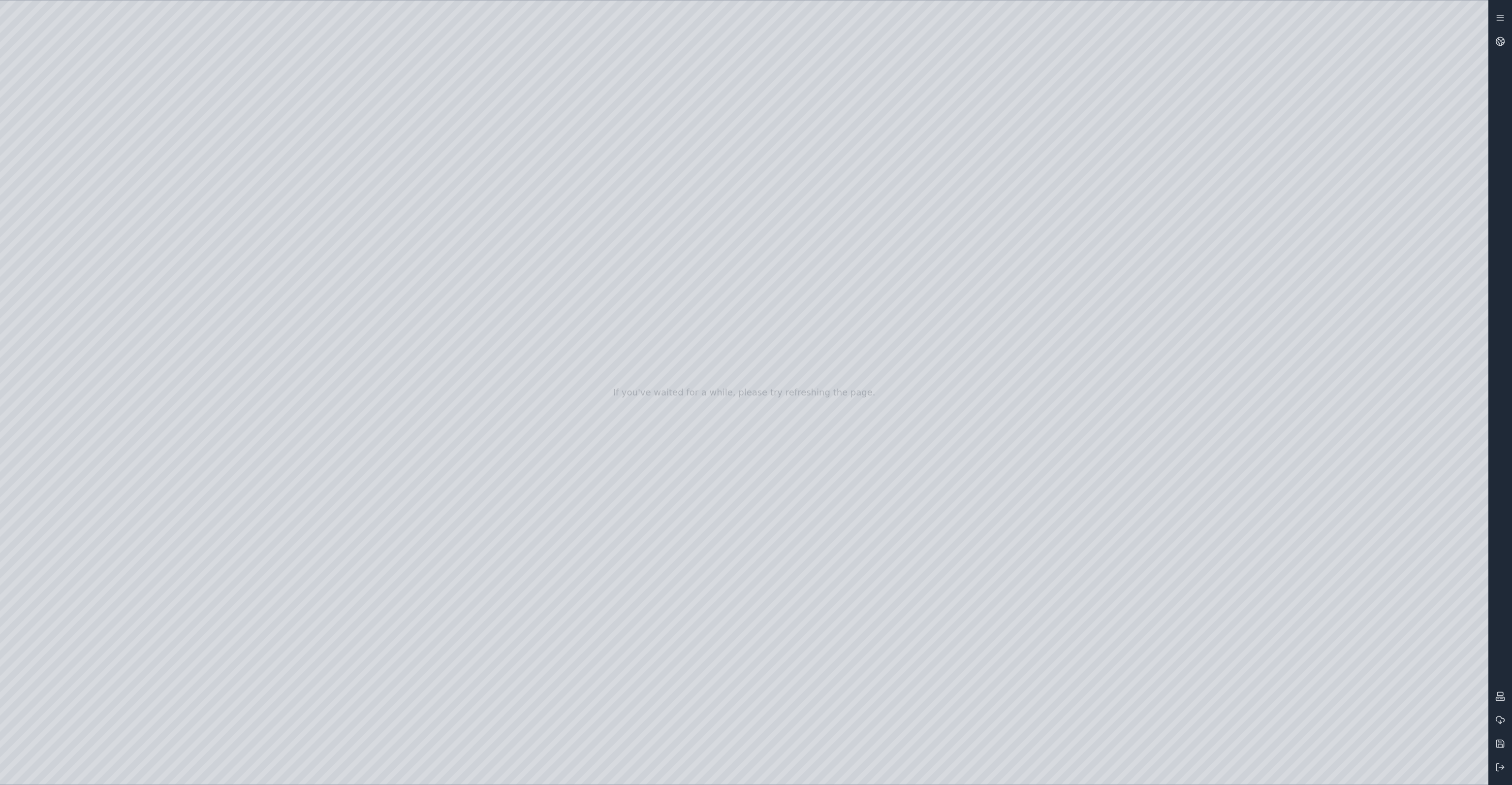
click at [1054, 450] on div at bounding box center [744, 392] width 1489 height 784
click at [993, 252] on div at bounding box center [744, 392] width 1489 height 784
click at [222, 120] on div at bounding box center [744, 392] width 1489 height 784
click at [1054, 541] on div at bounding box center [744, 392] width 1489 height 784
click at [1054, 542] on div at bounding box center [744, 392] width 1489 height 784
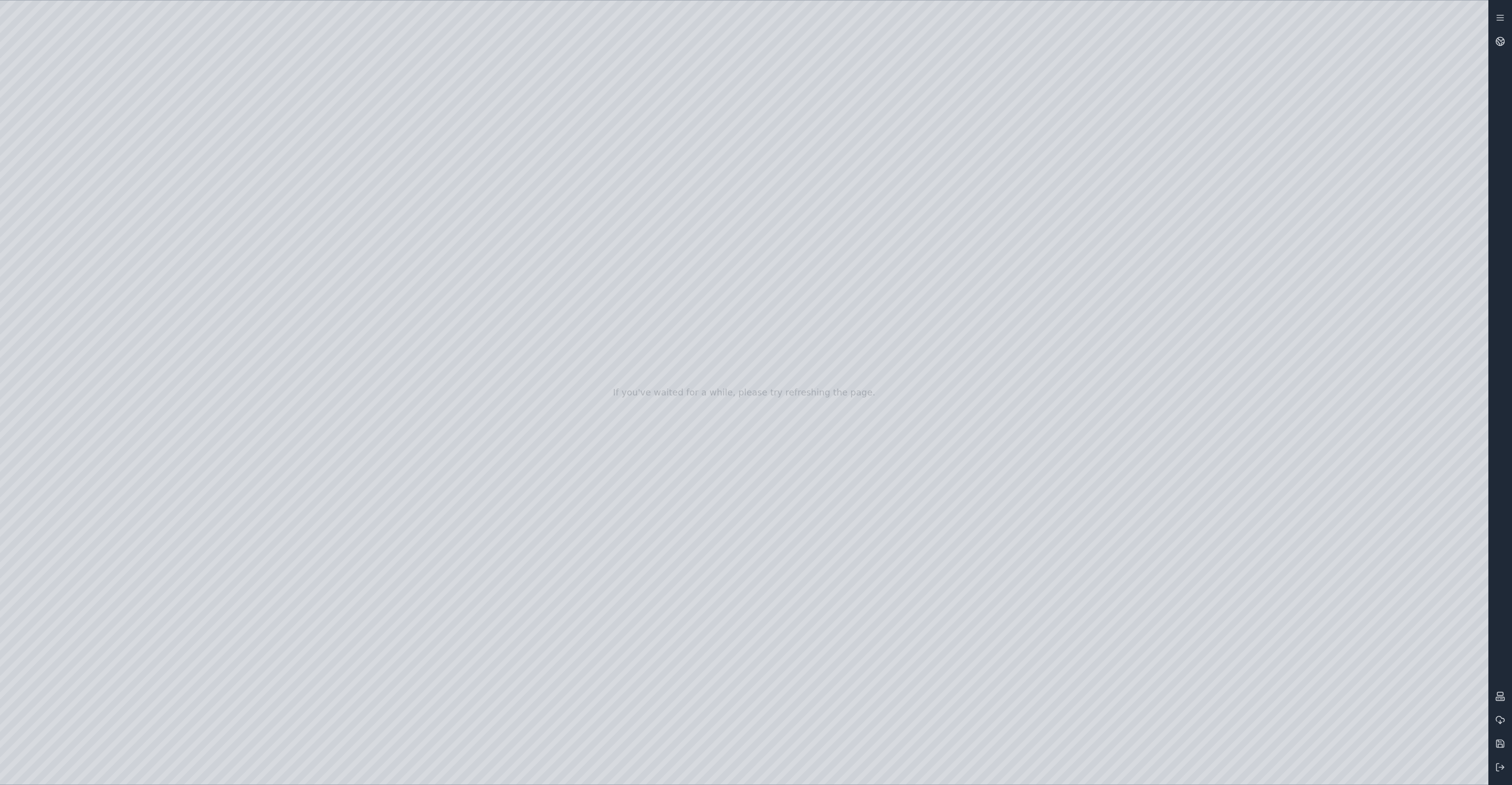
click at [1054, 416] on div at bounding box center [744, 392] width 1489 height 784
click at [1054, 414] on div at bounding box center [744, 392] width 1489 height 784
click at [1054, 580] on div at bounding box center [744, 392] width 1489 height 784
click at [946, 258] on div at bounding box center [744, 392] width 1489 height 784
click at [239, 115] on div at bounding box center [744, 392] width 1489 height 784
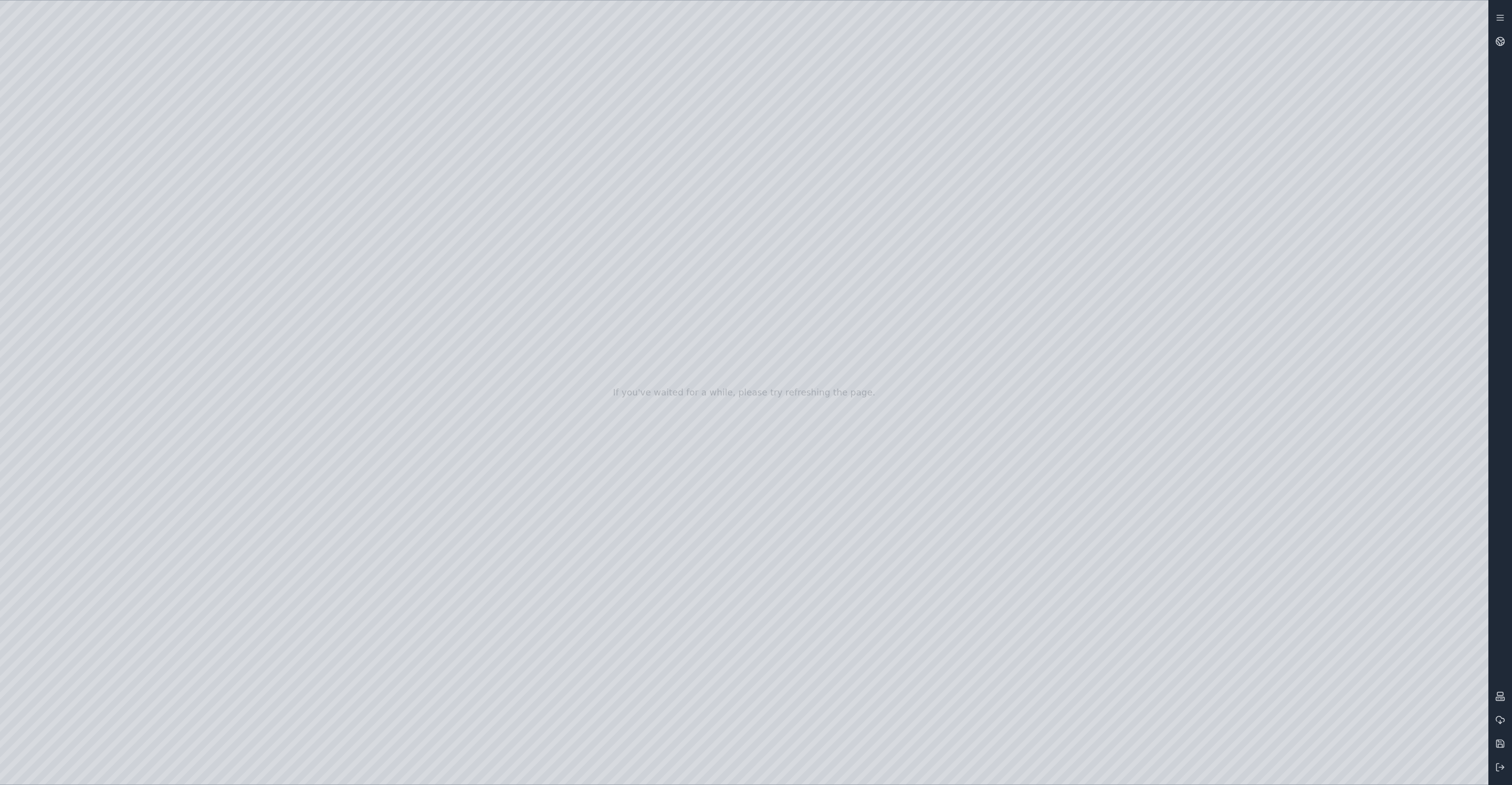
click at [1054, 502] on div at bounding box center [744, 392] width 1489 height 784
click at [1054, 501] on div at bounding box center [744, 392] width 1489 height 784
click at [1054, 503] on div at bounding box center [744, 392] width 1489 height 784
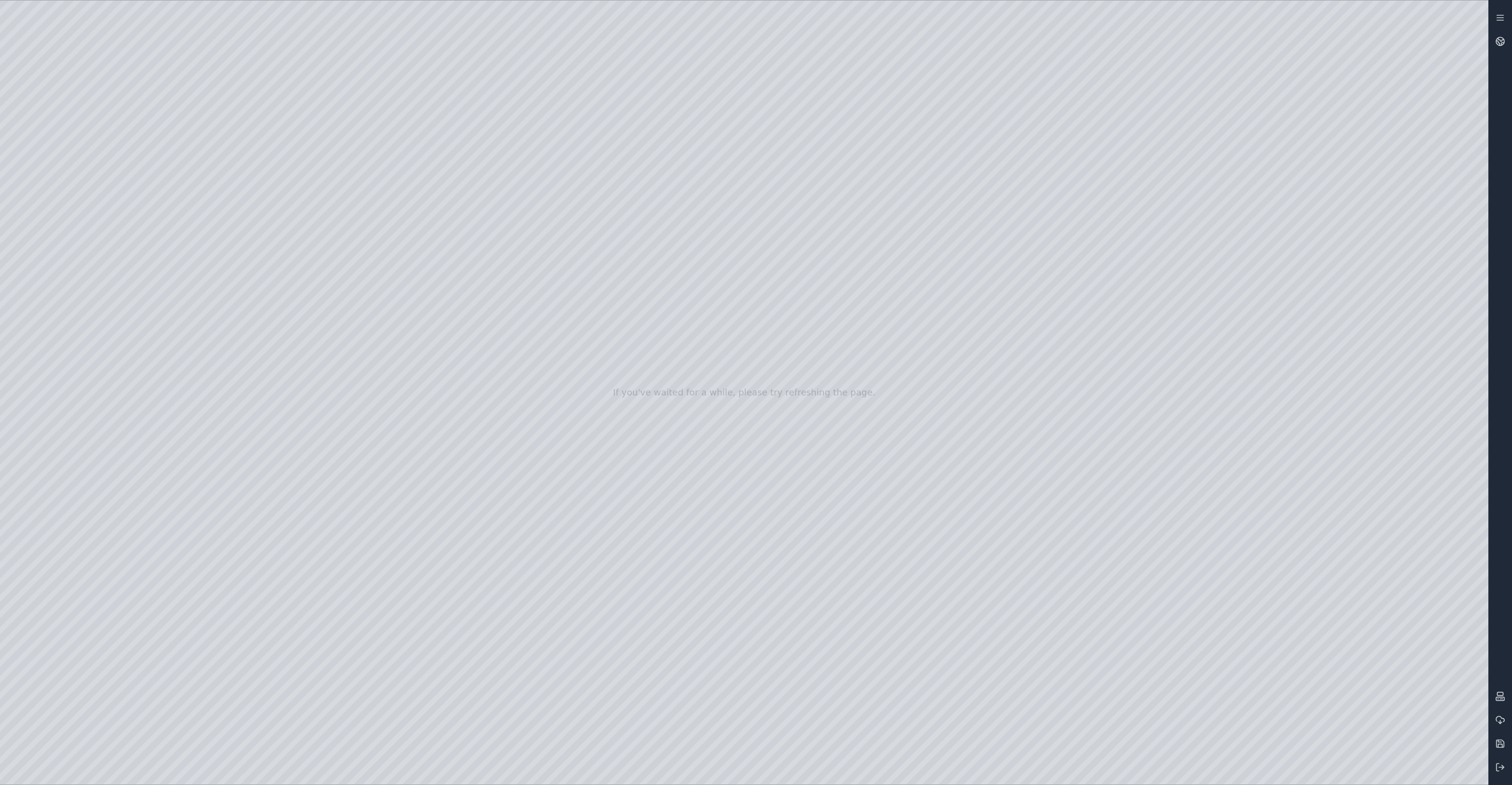
click at [1054, 503] on div at bounding box center [744, 392] width 1489 height 784
click at [1054, 218] on div at bounding box center [744, 392] width 1489 height 784
click at [1054, 328] on div at bounding box center [744, 392] width 1489 height 784
click at [1054, 369] on div at bounding box center [744, 392] width 1489 height 784
click at [1054, 370] on div at bounding box center [744, 392] width 1489 height 784
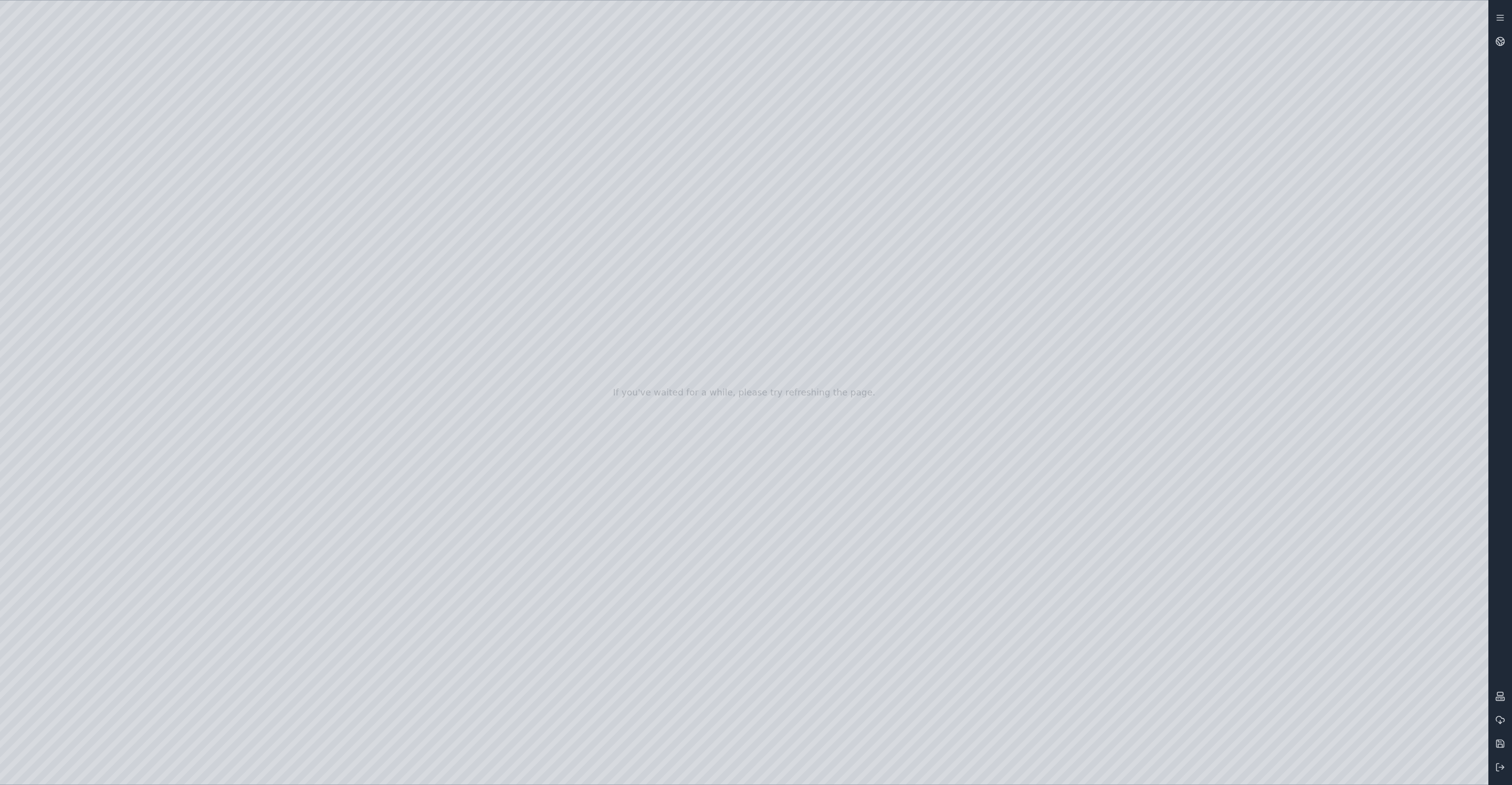
click at [1054, 418] on div at bounding box center [744, 392] width 1489 height 784
click at [1054, 420] on div at bounding box center [744, 392] width 1489 height 784
click at [1054, 472] on div at bounding box center [744, 392] width 1489 height 784
click at [1054, 363] on div at bounding box center [744, 392] width 1489 height 784
click at [1054, 408] on div at bounding box center [744, 392] width 1489 height 784
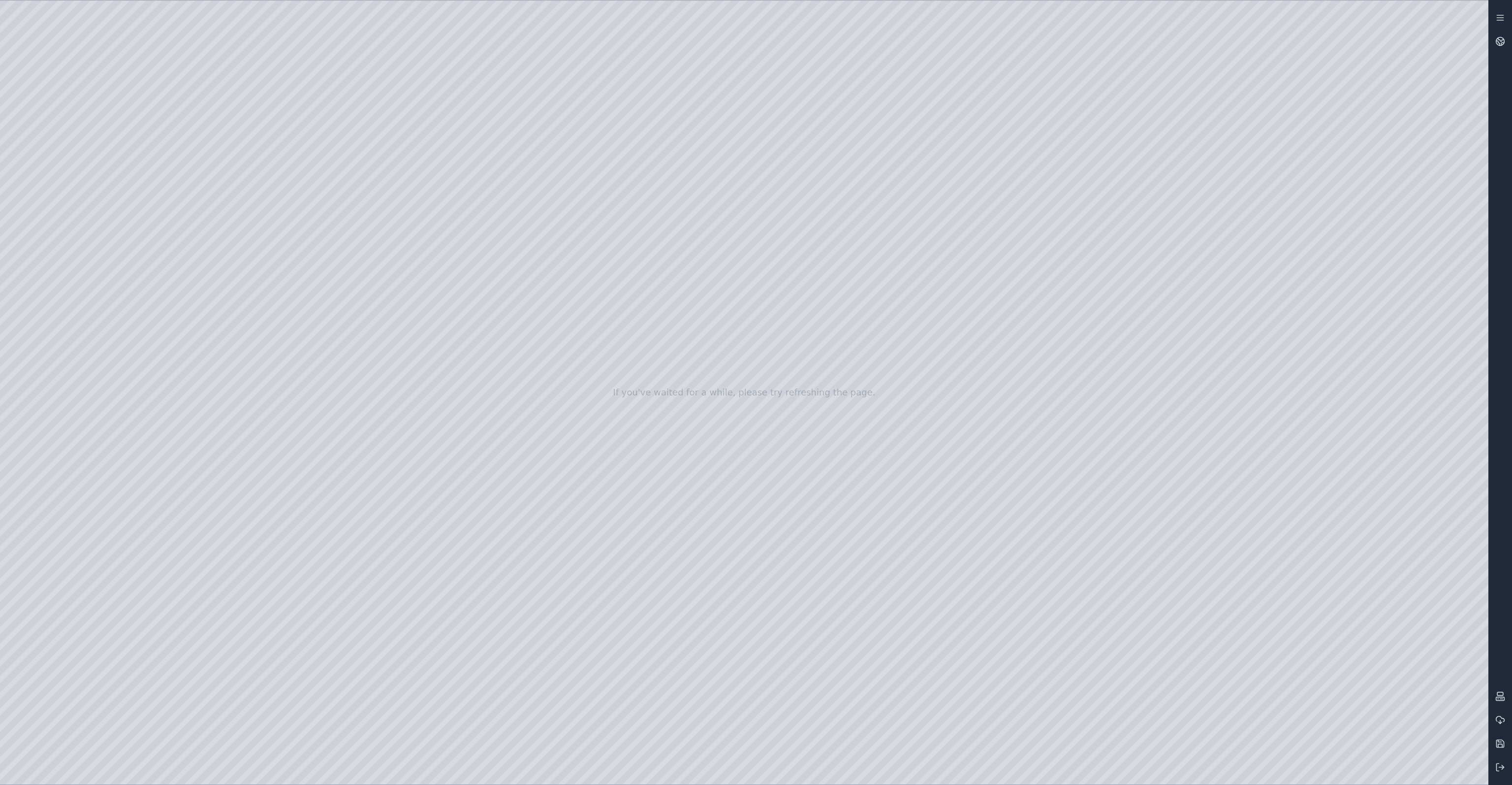
click at [1054, 511] on div at bounding box center [744, 392] width 1489 height 784
click at [1054, 555] on div at bounding box center [744, 392] width 1489 height 784
click at [1054, 306] on div at bounding box center [744, 392] width 1489 height 784
click at [1054, 353] on div at bounding box center [744, 392] width 1489 height 784
click at [1054, 406] on div at bounding box center [744, 392] width 1489 height 784
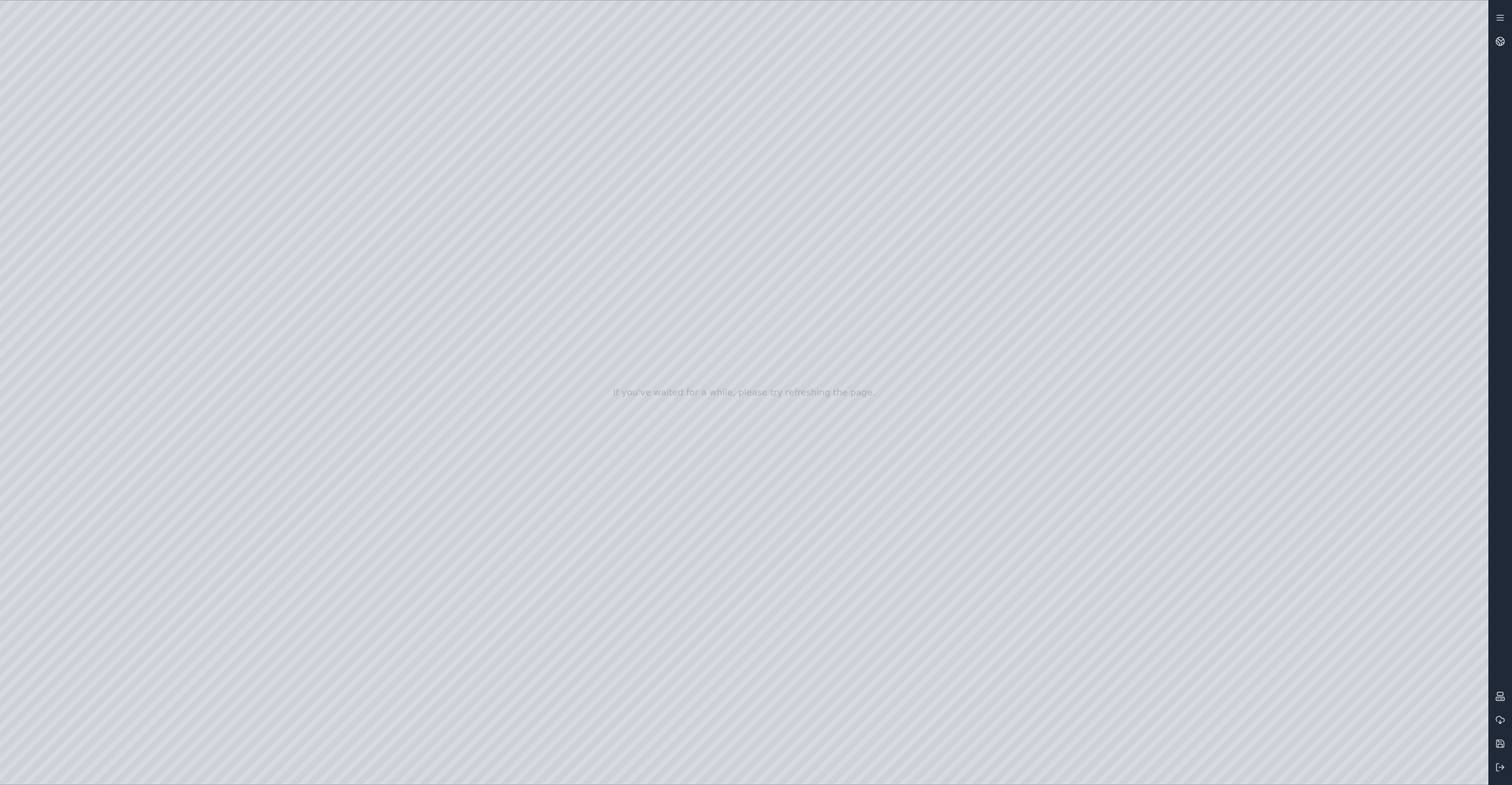
click at [1054, 451] on div at bounding box center [744, 392] width 1489 height 784
click at [1054, 551] on div at bounding box center [744, 392] width 1489 height 784
click at [1054, 580] on div at bounding box center [744, 392] width 1489 height 784
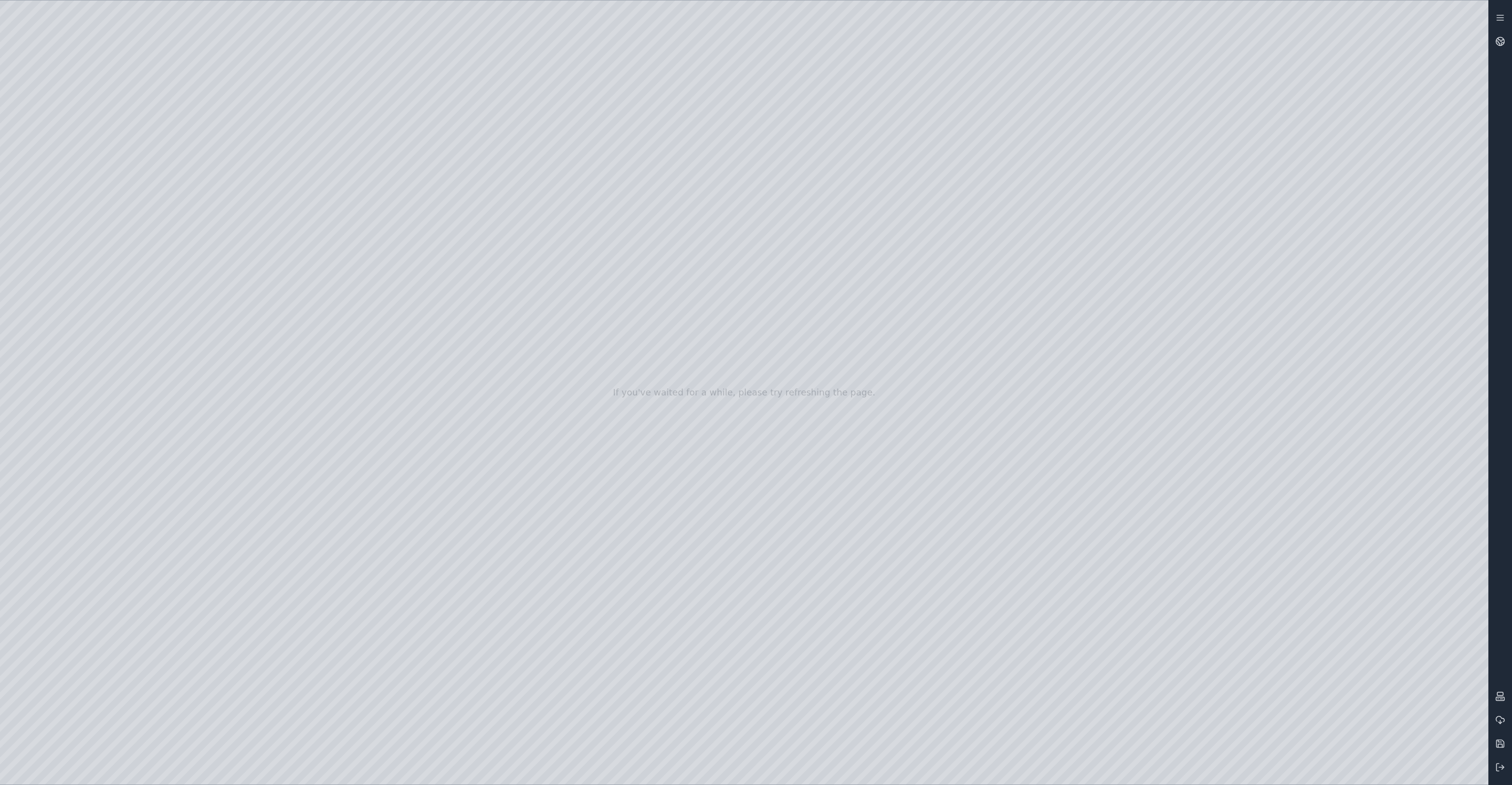
click at [1054, 304] on div at bounding box center [744, 392] width 1489 height 784
click at [1054, 306] on div at bounding box center [744, 392] width 1489 height 784
click at [1054, 580] on div at bounding box center [744, 392] width 1489 height 784
click at [1054, 564] on div at bounding box center [744, 392] width 1489 height 784
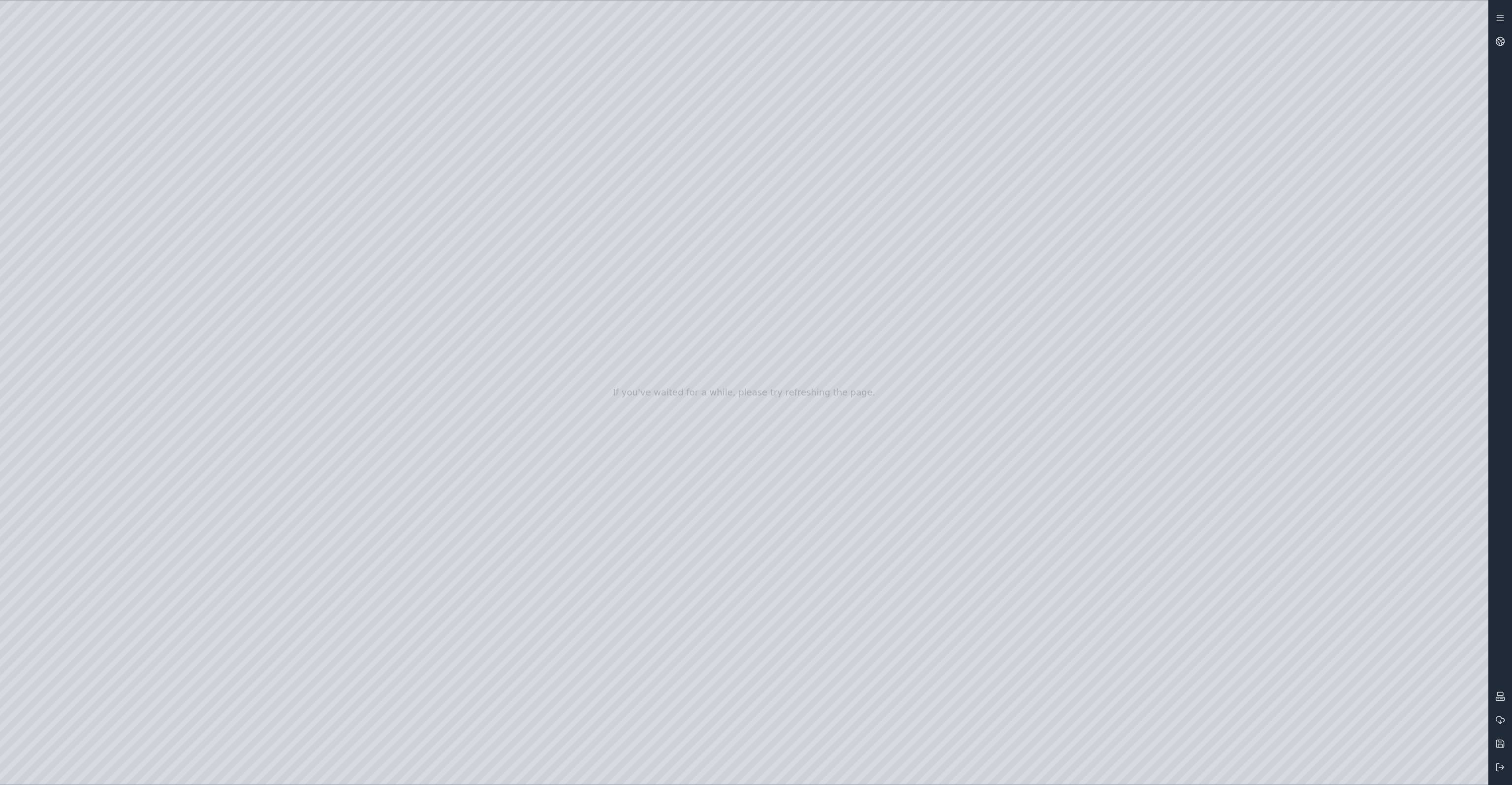
drag, startPoint x: 1311, startPoint y: 514, endPoint x: 1311, endPoint y: 508, distance: 6.0
click at [1054, 514] on div at bounding box center [744, 392] width 1489 height 784
click at [1054, 463] on div at bounding box center [744, 392] width 1489 height 784
click at [1054, 358] on div at bounding box center [744, 392] width 1489 height 784
click at [1054, 319] on div at bounding box center [744, 392] width 1489 height 784
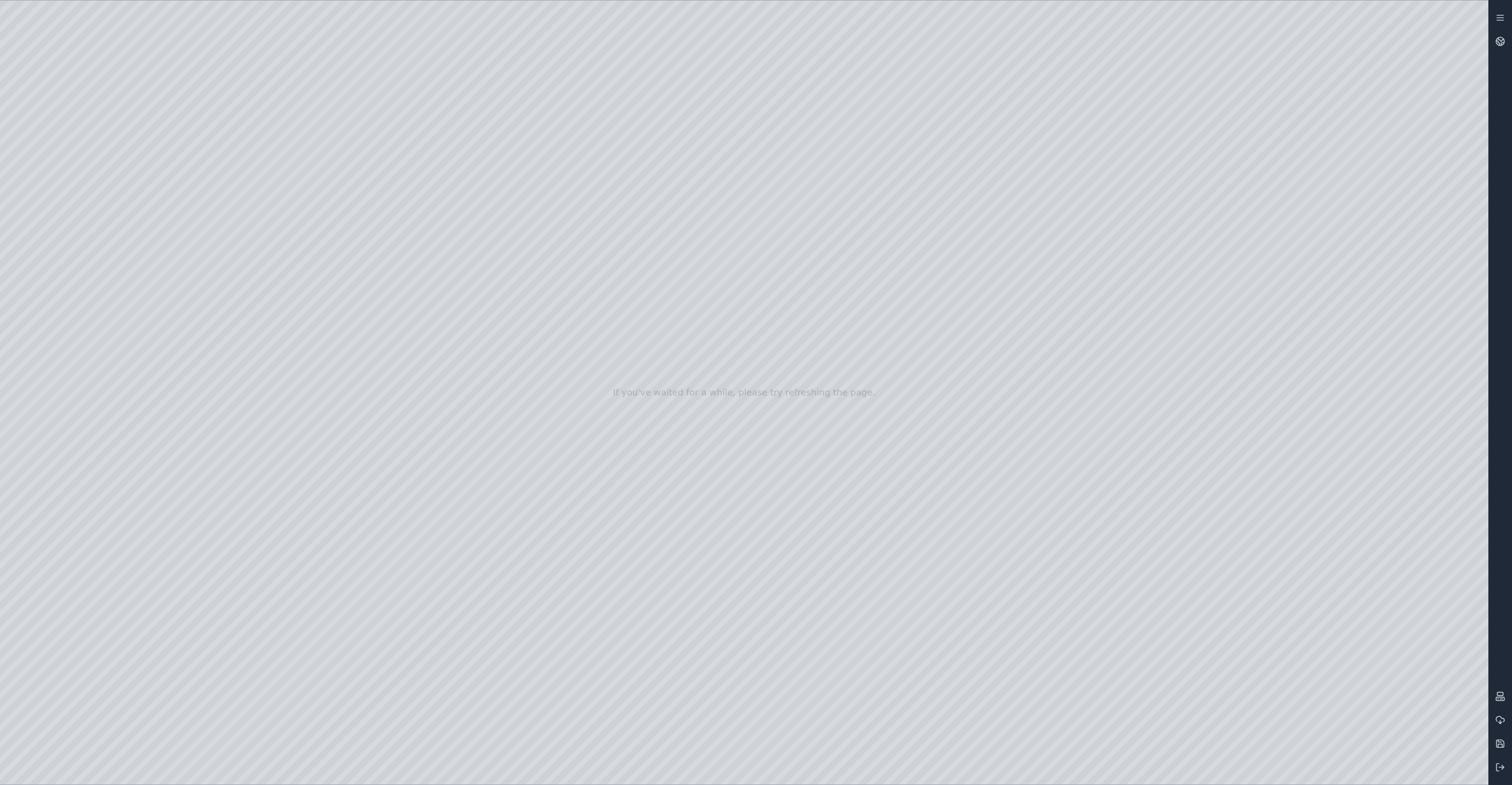
click at [1054, 366] on div at bounding box center [744, 392] width 1489 height 784
click at [1054, 324] on div at bounding box center [744, 392] width 1489 height 784
click at [1054, 274] on div at bounding box center [744, 392] width 1489 height 784
click at [1054, 228] on div at bounding box center [744, 392] width 1489 height 784
click at [1054, 173] on div at bounding box center [744, 392] width 1489 height 784
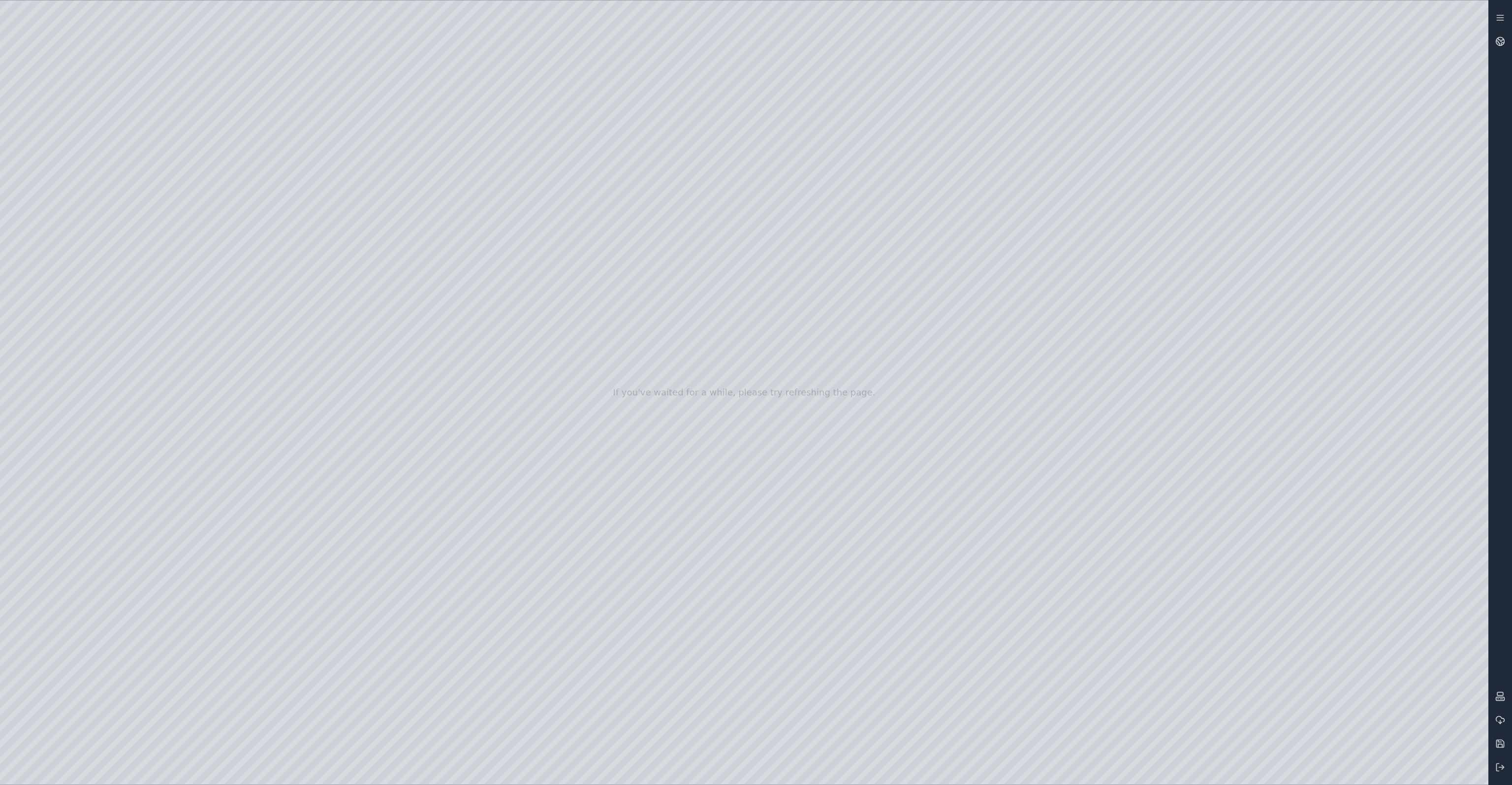
click at [1054, 69] on div at bounding box center [744, 392] width 1489 height 784
click at [1054, 369] on div at bounding box center [744, 392] width 1489 height 784
click at [1054, 420] on div at bounding box center [744, 392] width 1489 height 784
click at [1054, 580] on div at bounding box center [744, 392] width 1489 height 784
click at [1054, 263] on div at bounding box center [744, 392] width 1489 height 784
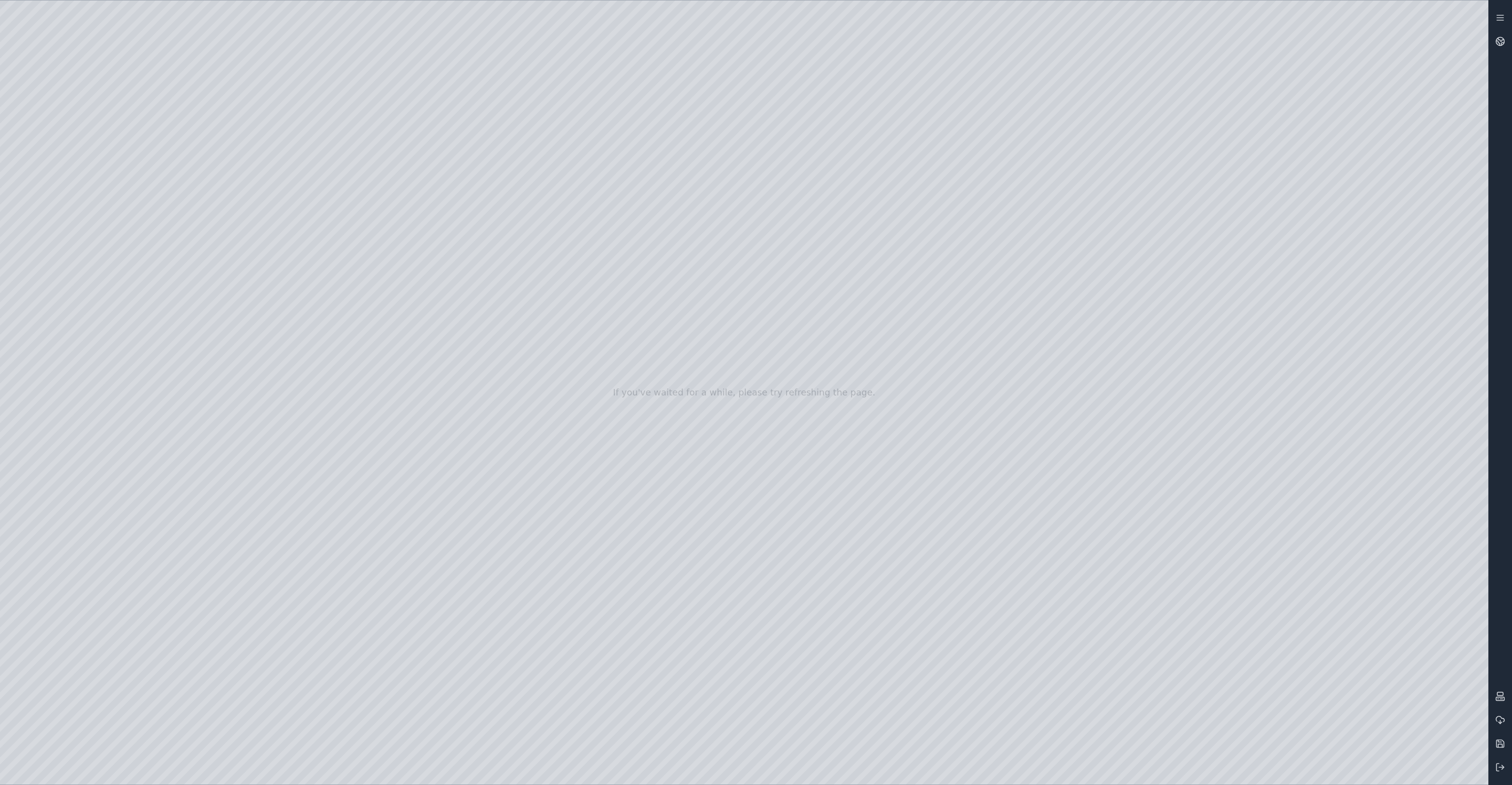
click at [1054, 261] on div at bounding box center [744, 392] width 1489 height 784
drag, startPoint x: 1315, startPoint y: 261, endPoint x: 1285, endPoint y: 266, distance: 30.4
click at [1054, 265] on div at bounding box center [744, 392] width 1489 height 784
click at [1054, 267] on div at bounding box center [744, 392] width 1489 height 784
drag, startPoint x: 1313, startPoint y: 260, endPoint x: 1251, endPoint y: 274, distance: 63.6
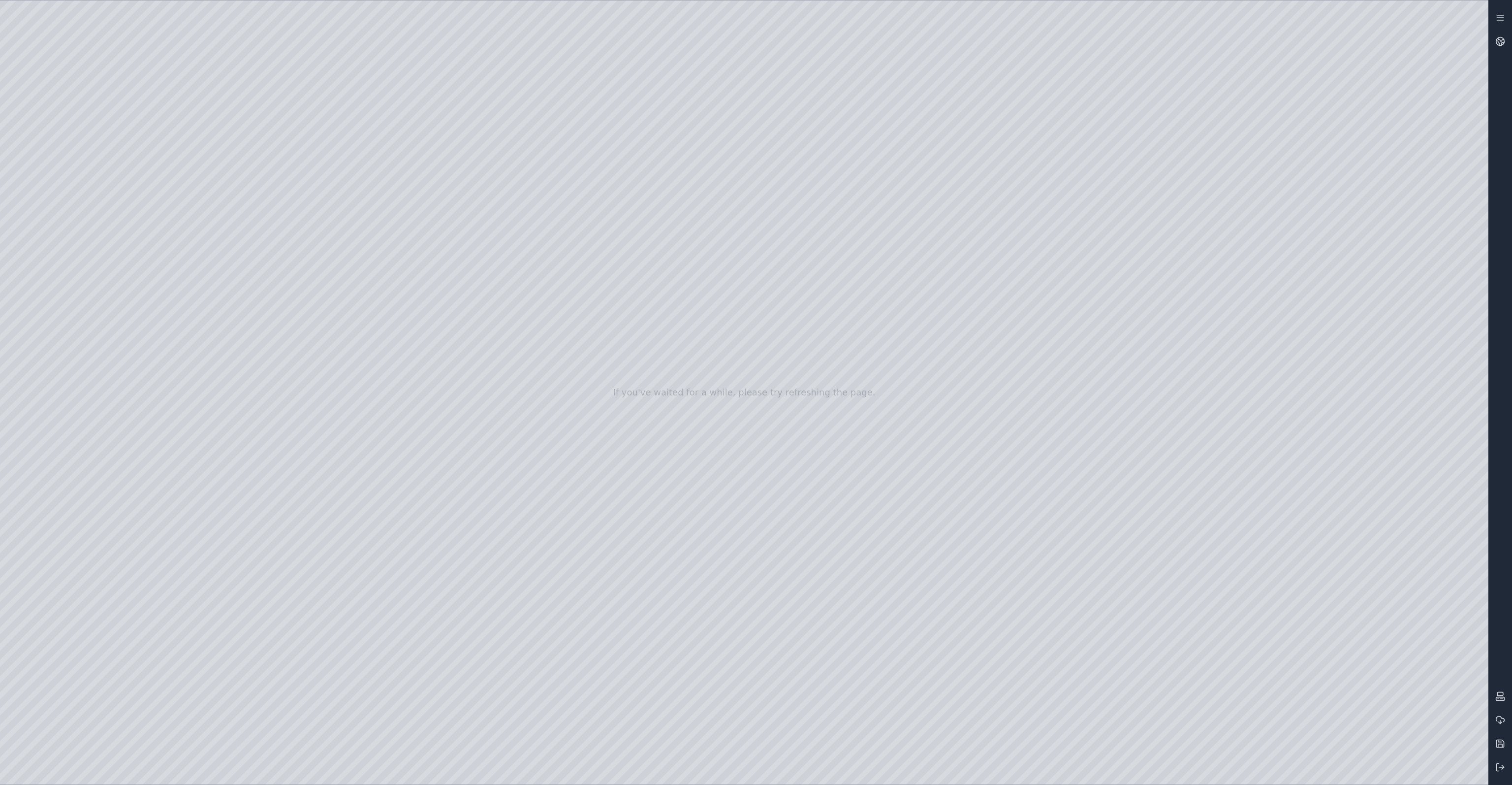
click at [1054, 274] on div at bounding box center [744, 392] width 1489 height 784
drag, startPoint x: 1305, startPoint y: 264, endPoint x: 1251, endPoint y: 273, distance: 54.7
click at [1054, 273] on div at bounding box center [744, 392] width 1489 height 784
click at [1054, 264] on div at bounding box center [744, 392] width 1489 height 784
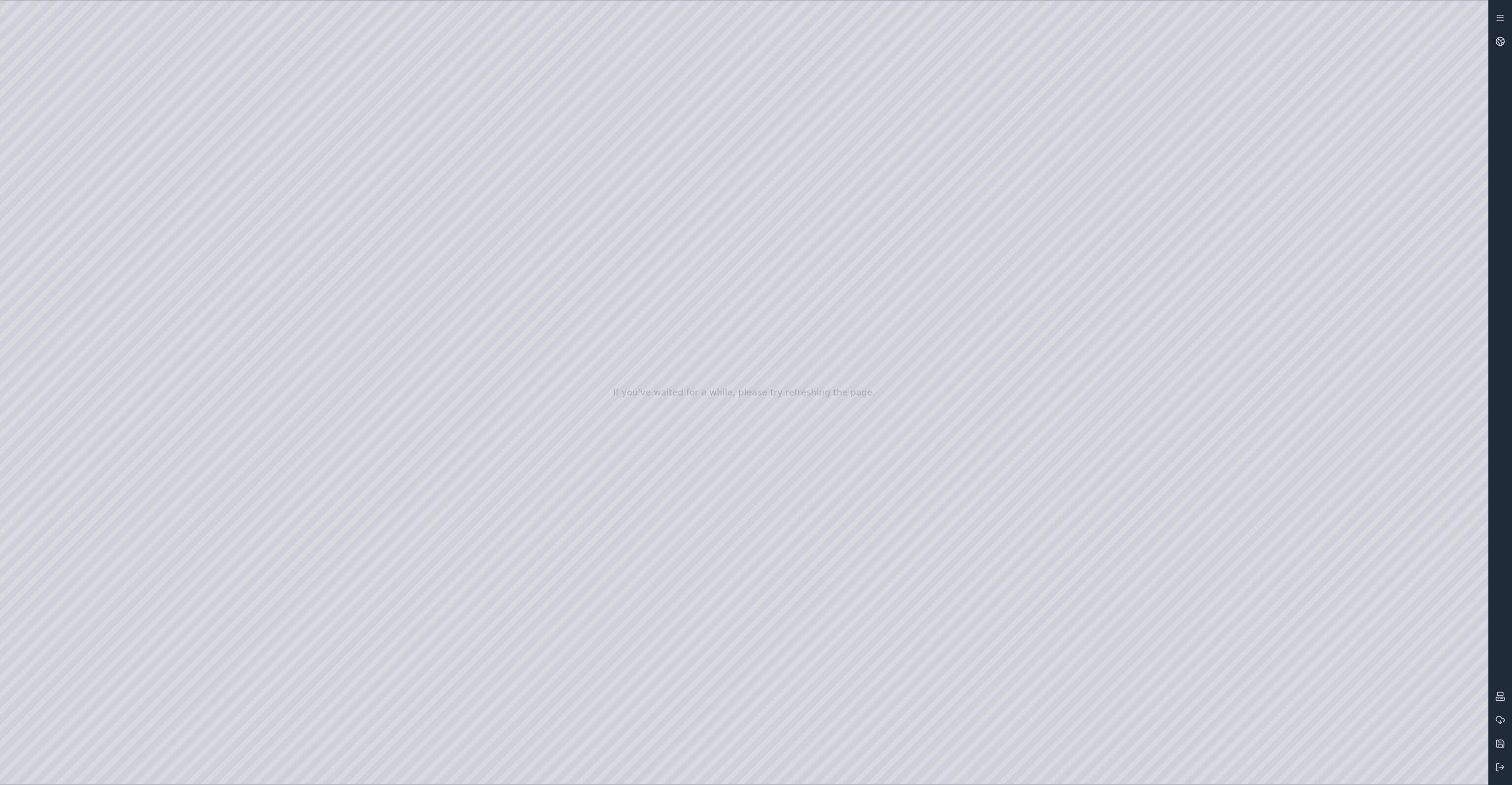
click at [1054, 263] on div at bounding box center [744, 392] width 1489 height 784
click at [1054, 580] on icon at bounding box center [1500, 767] width 10 height 10
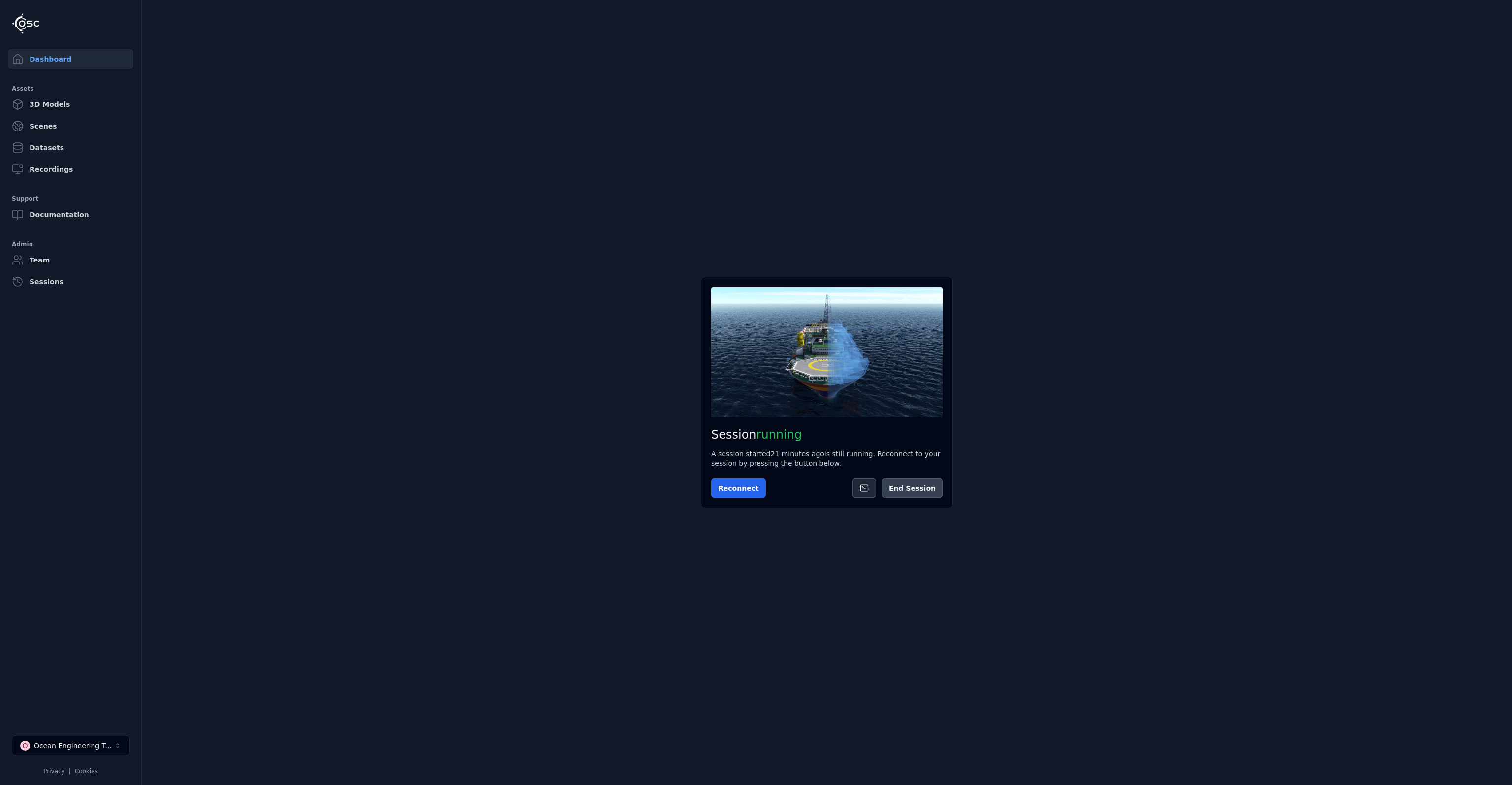
click at [903, 490] on button "End Session" at bounding box center [912, 488] width 60 height 20
